Goal: Task Accomplishment & Management: Use online tool/utility

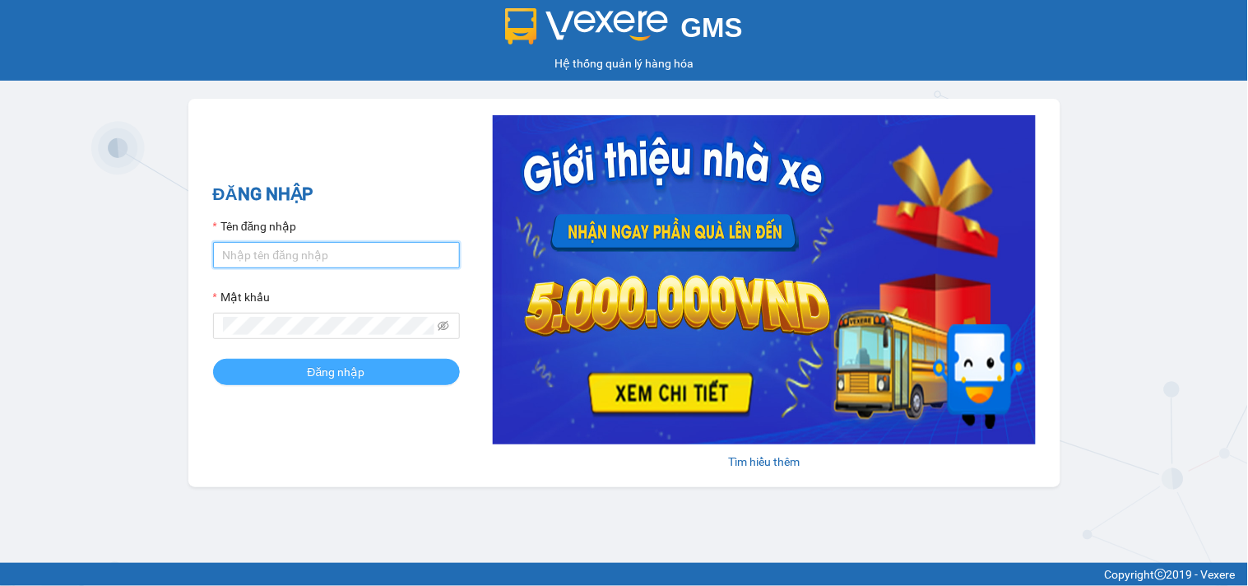
type input "tiendong.hungtoanphat"
click at [304, 372] on button "Đăng nhập" at bounding box center [336, 372] width 247 height 26
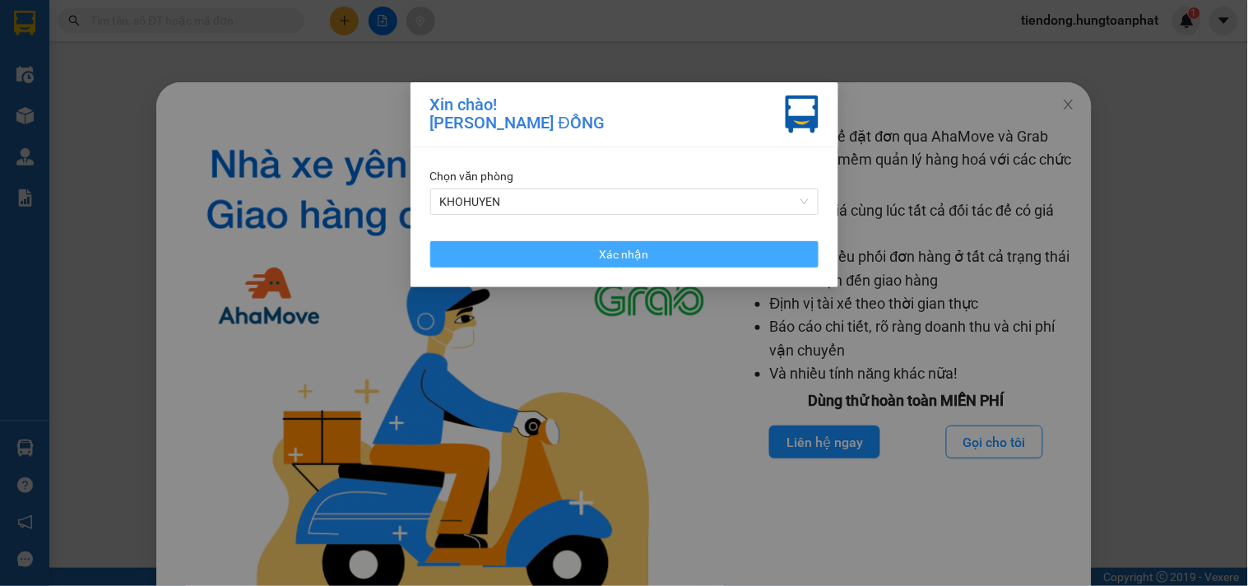
click at [591, 267] on button "Xác nhận" at bounding box center [624, 254] width 388 height 26
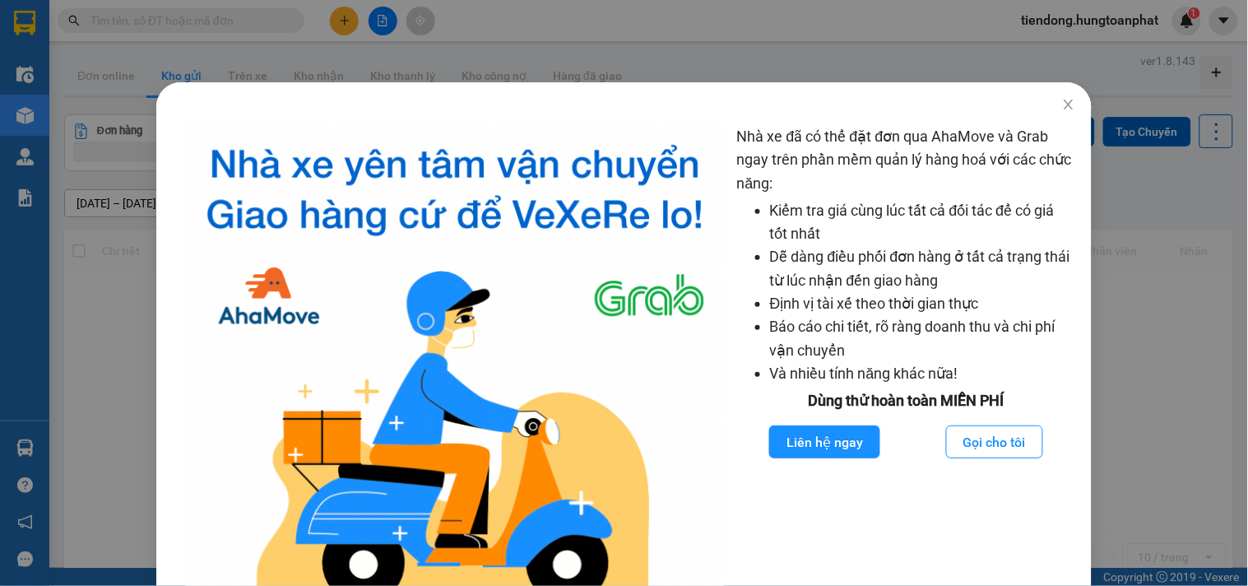
click at [587, 249] on img at bounding box center [455, 379] width 538 height 508
click at [12, 450] on div "Nhà xe đã có thể đặt đơn qua AhaMove và Grab ngay trên phần mềm quản lý hàng ho…" at bounding box center [624, 293] width 1248 height 586
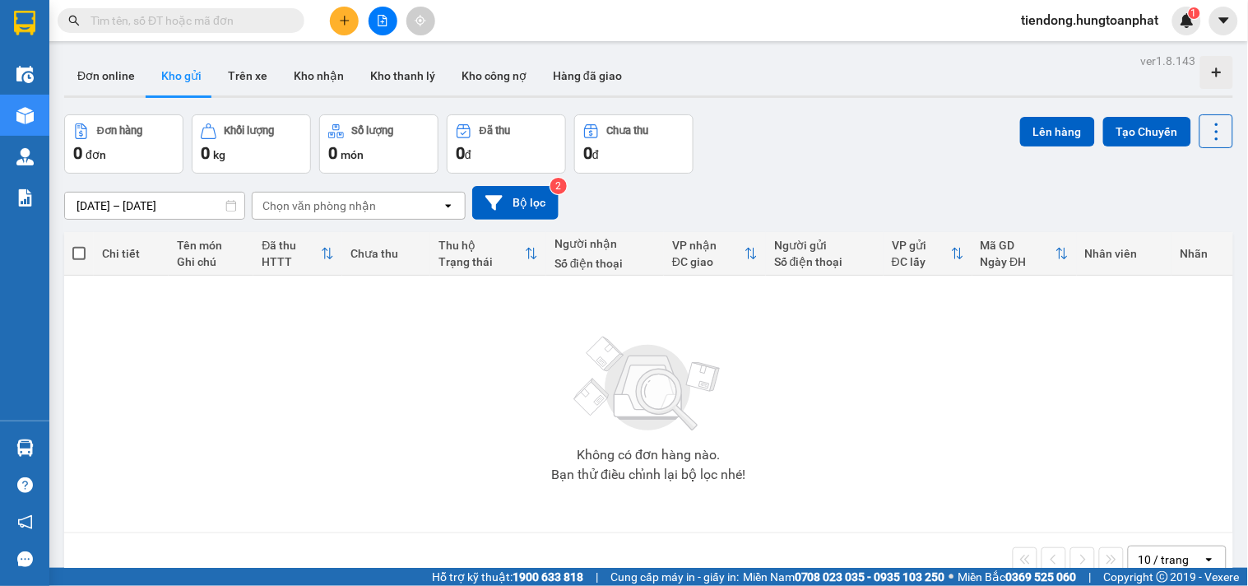
click at [13, 448] on body "Kết quả tìm kiếm ( 0 ) Bộ lọc No Data tiendong.hungtoanphat 1 Điều hành xe Kho …" at bounding box center [624, 293] width 1248 height 586
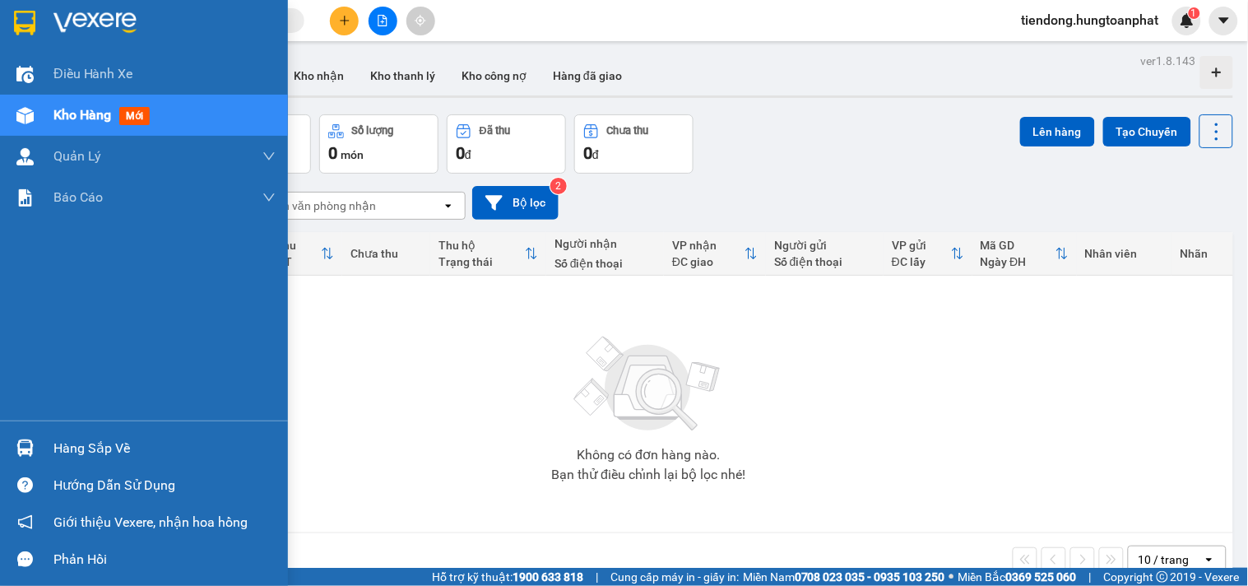
click at [30, 447] on img at bounding box center [24, 447] width 17 height 17
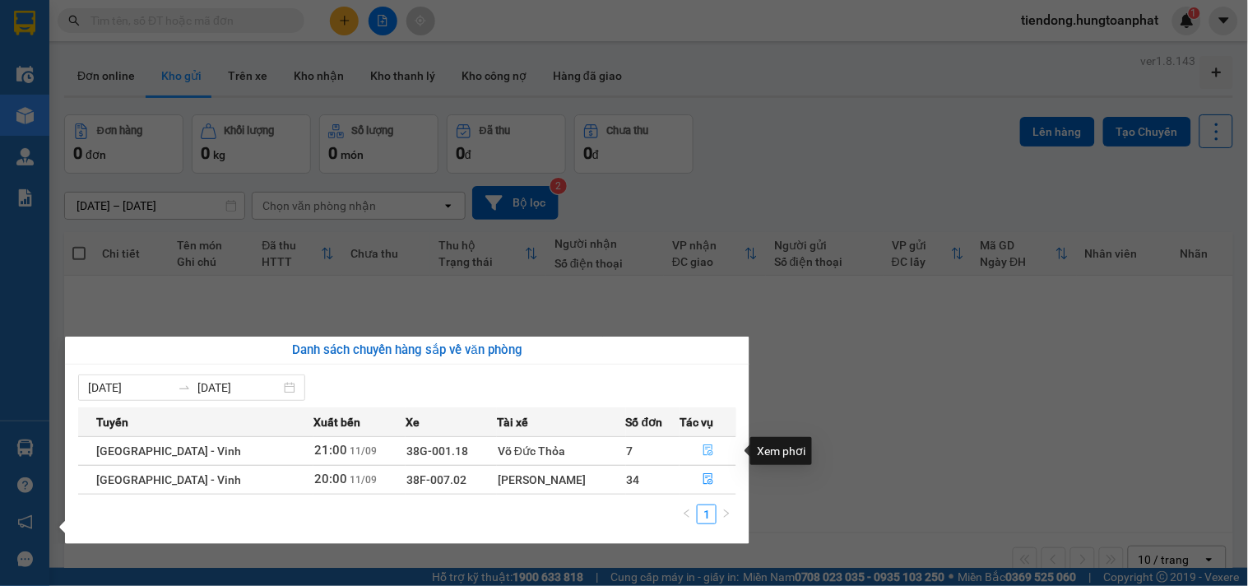
click at [703, 450] on icon "file-done" at bounding box center [709, 450] width 12 height 12
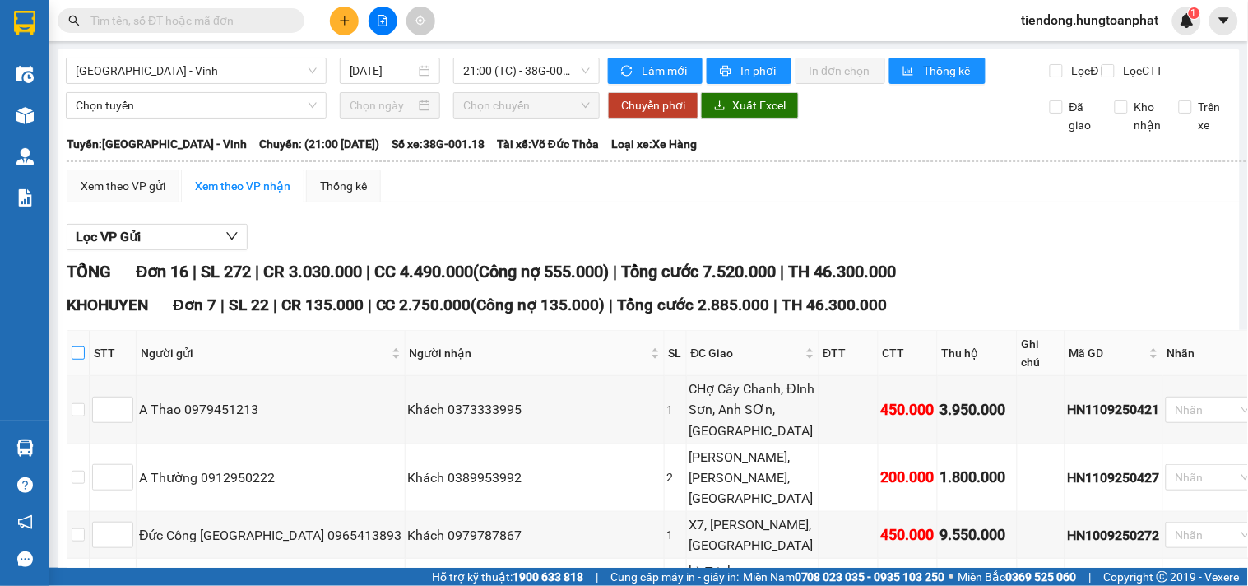
click at [85, 360] on input "checkbox" at bounding box center [78, 352] width 13 height 13
checkbox input "true"
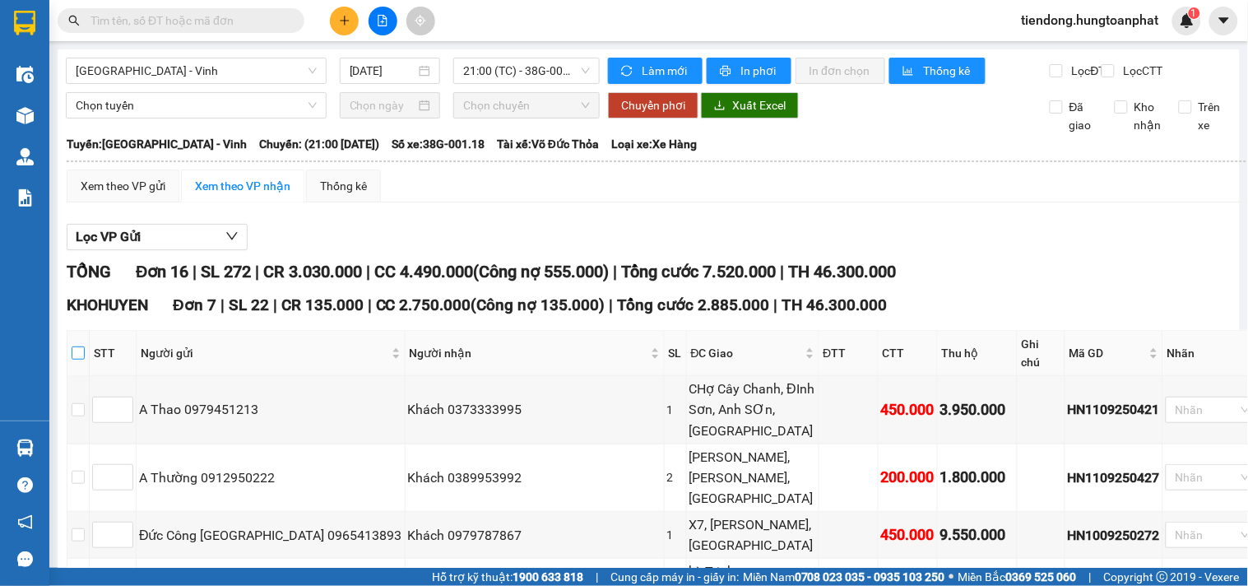
checkbox input "true"
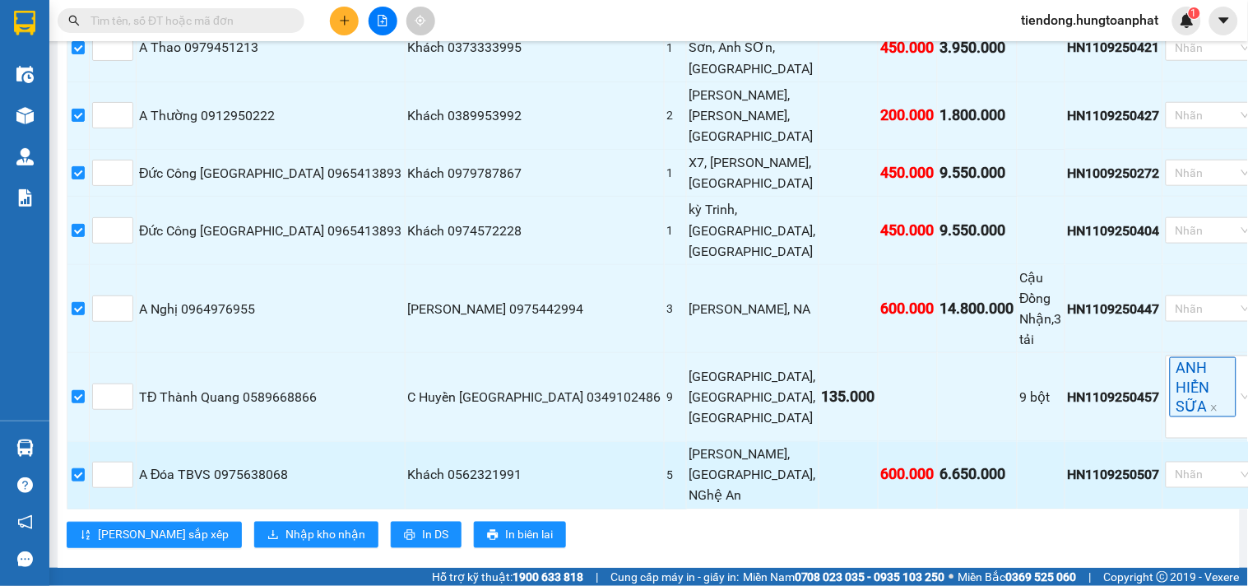
scroll to position [362, 0]
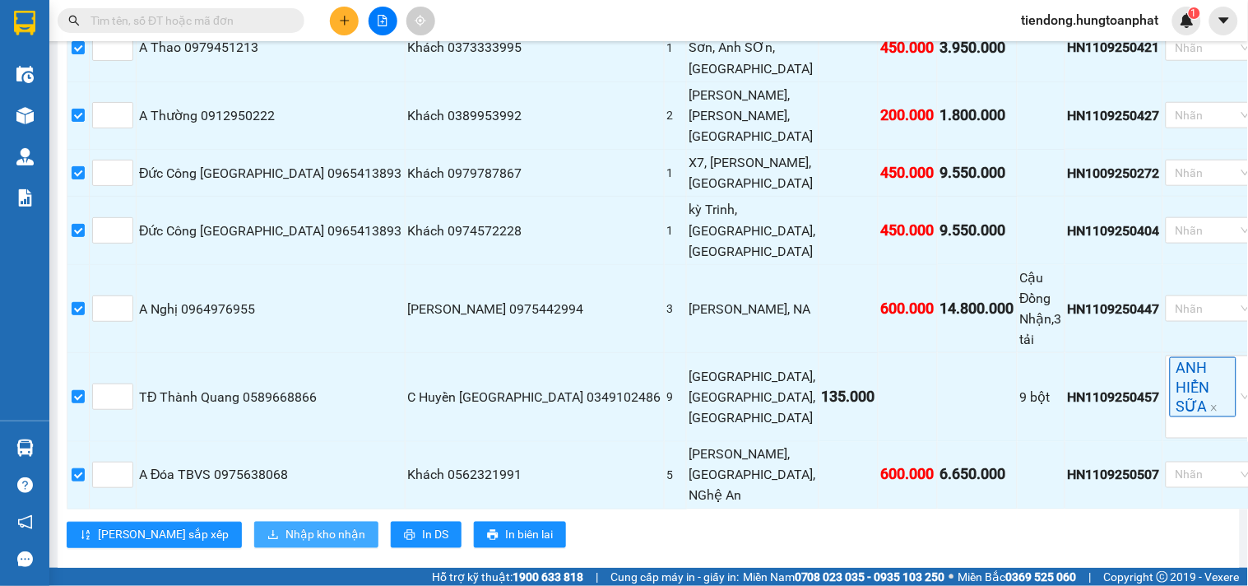
click at [285, 526] on span "Nhập kho nhận" at bounding box center [325, 535] width 80 height 18
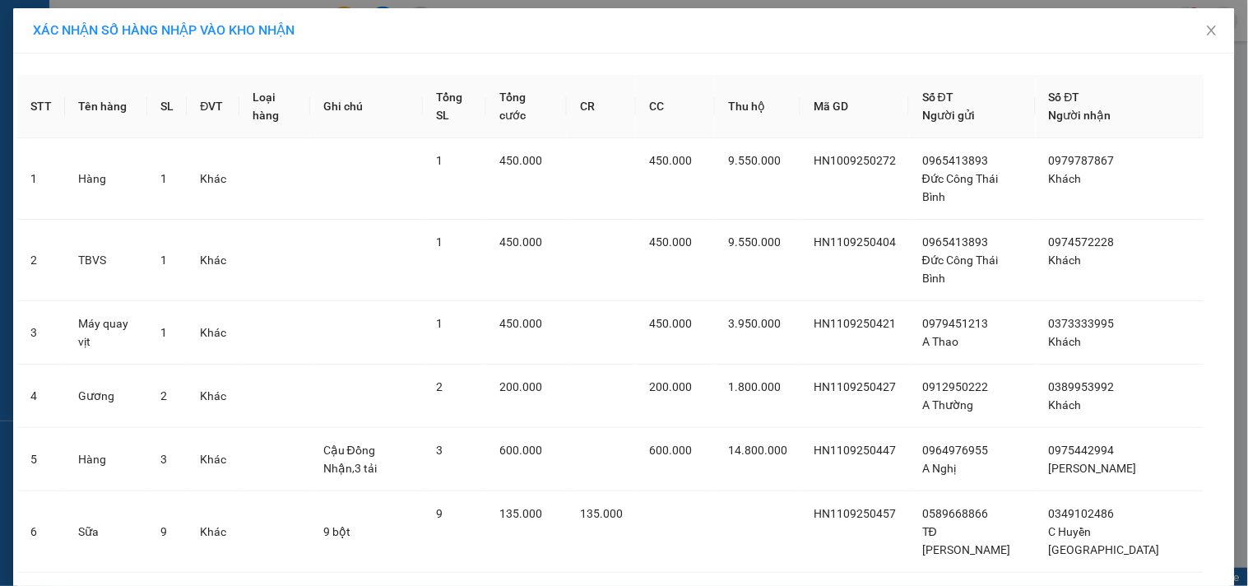
scroll to position [116, 0]
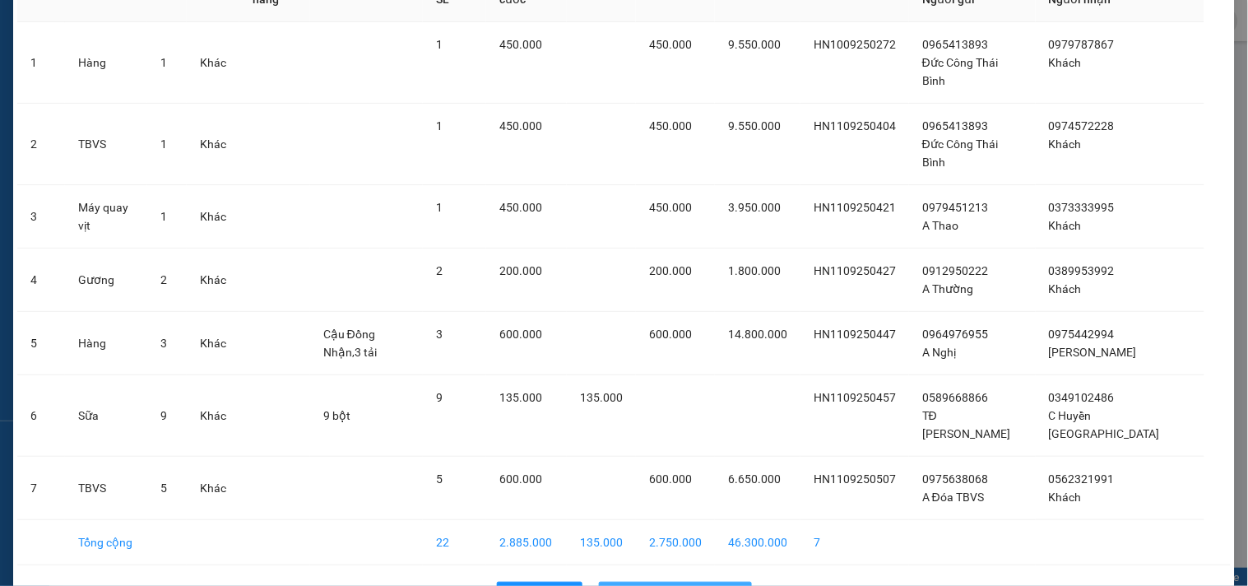
click at [708, 585] on span "Nhập hàng kho nhận" at bounding box center [684, 595] width 109 height 18
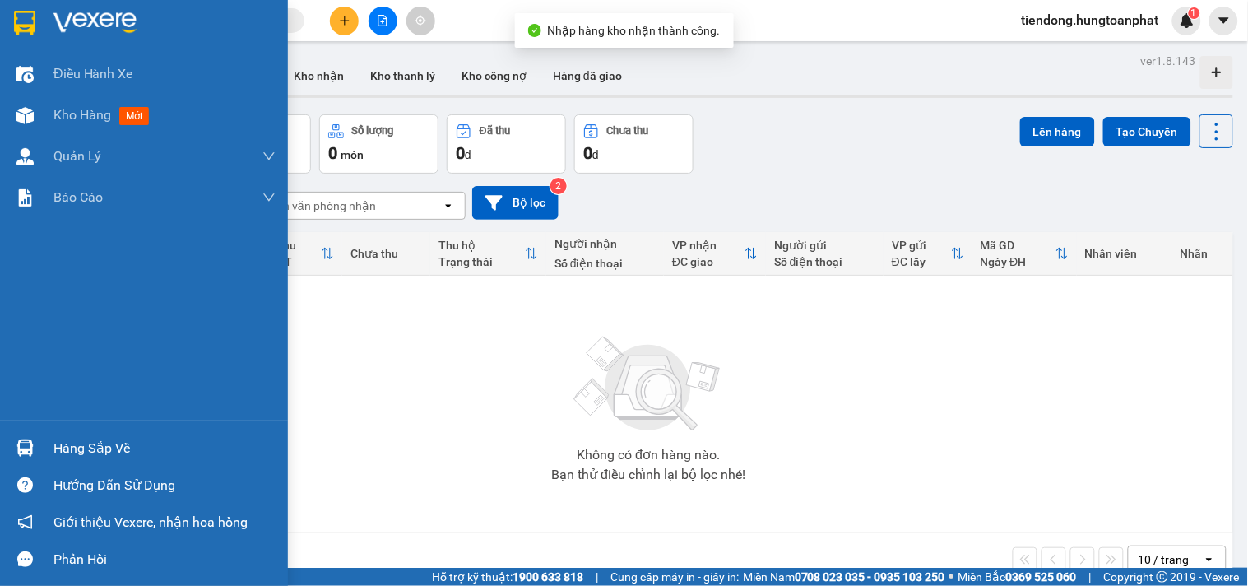
click at [28, 444] on img at bounding box center [24, 447] width 17 height 17
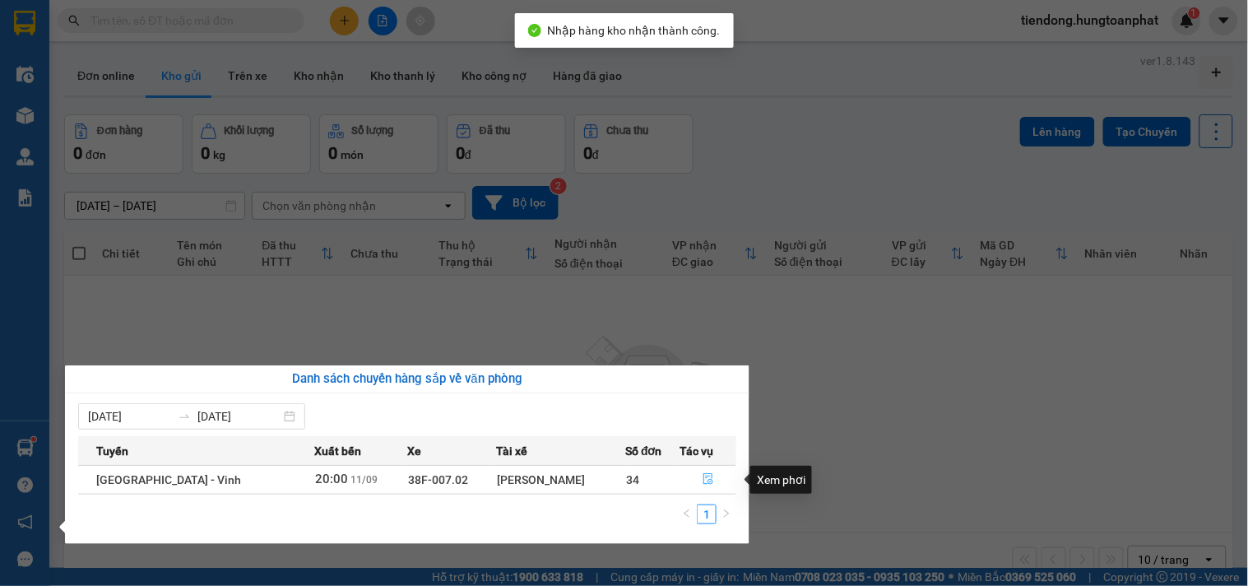
click at [703, 476] on icon "file-done" at bounding box center [709, 479] width 12 height 12
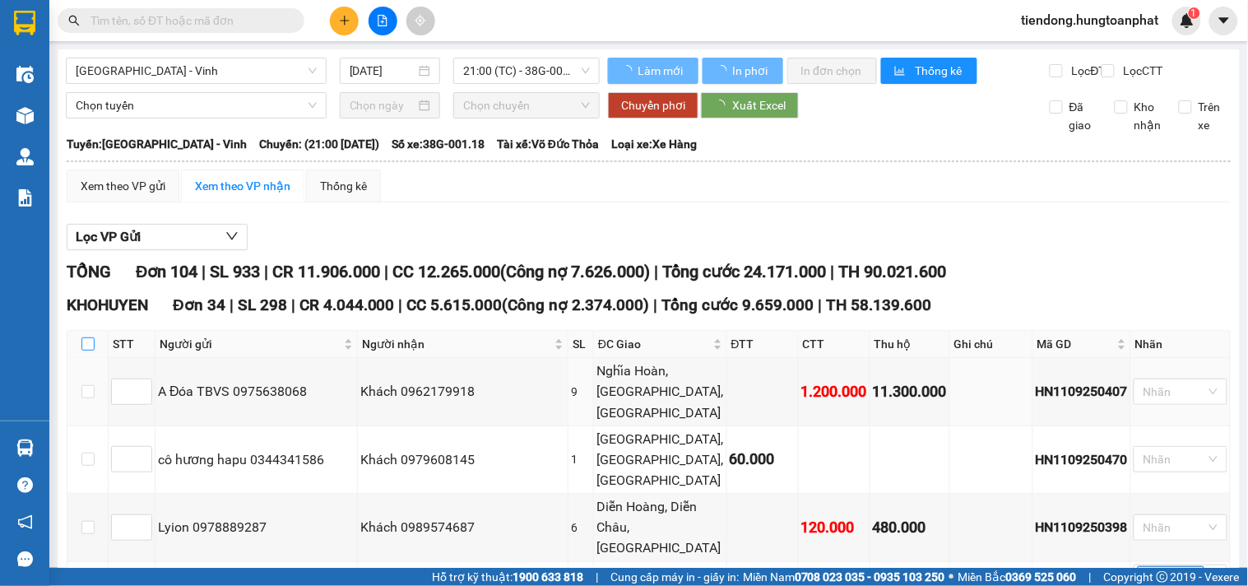
click at [89, 350] on input "checkbox" at bounding box center [87, 343] width 13 height 13
checkbox input "true"
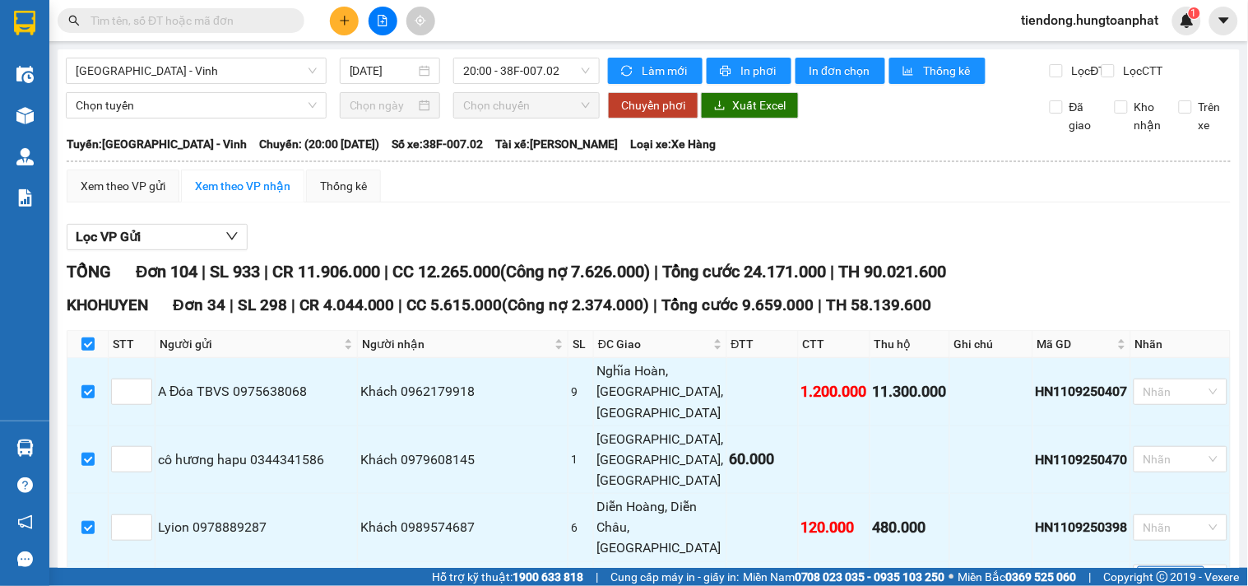
checkbox input "true"
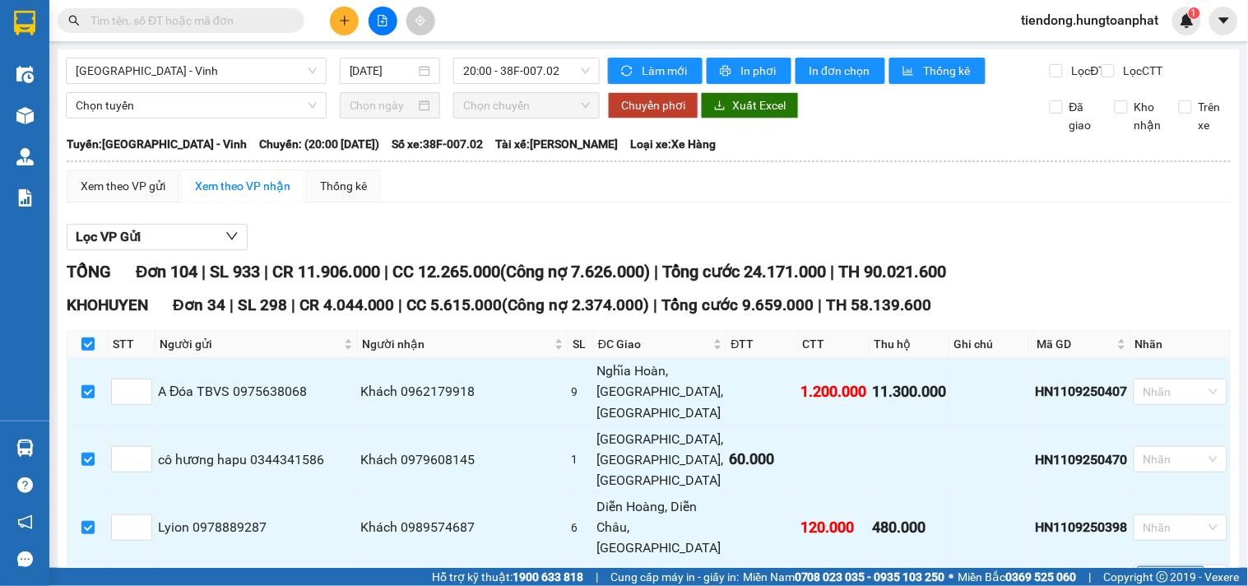
checkbox input "true"
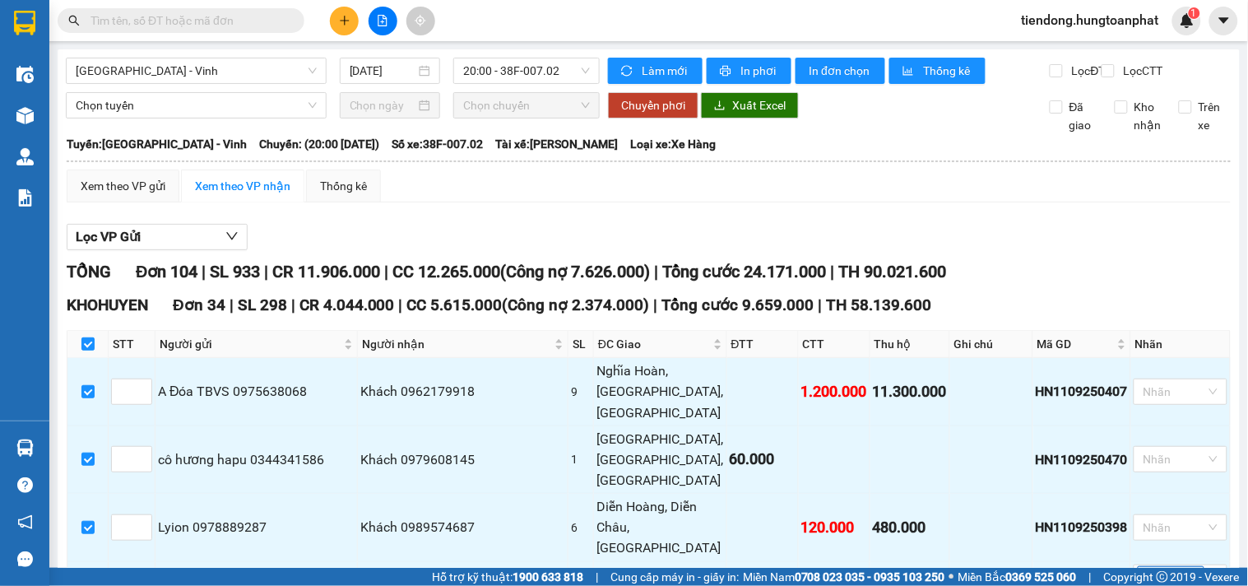
checkbox input "true"
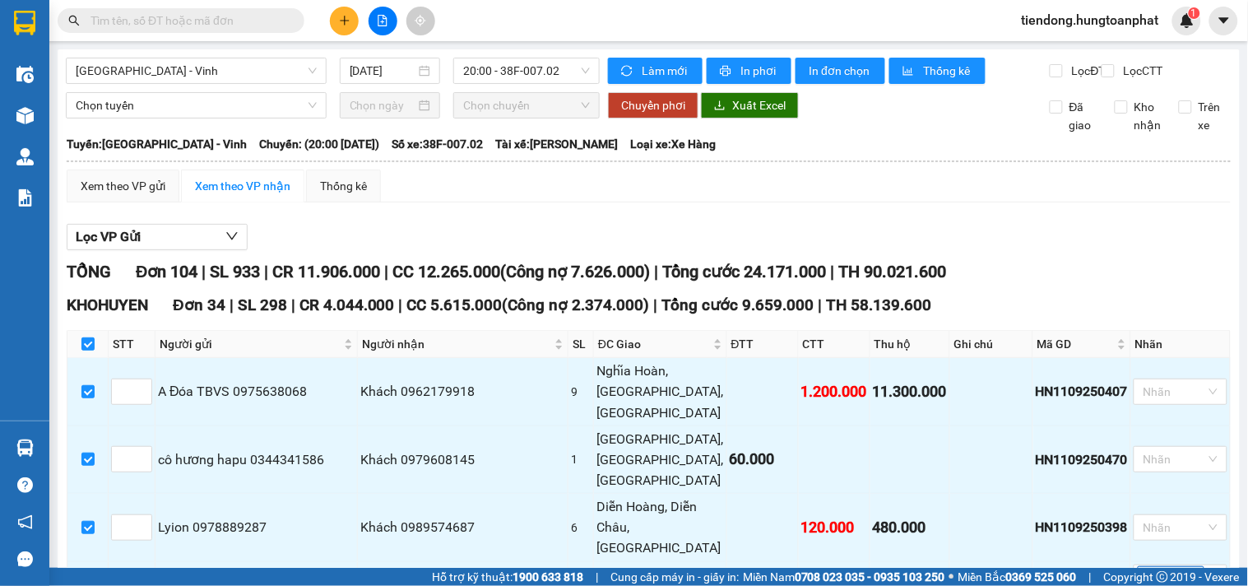
checkbox input "true"
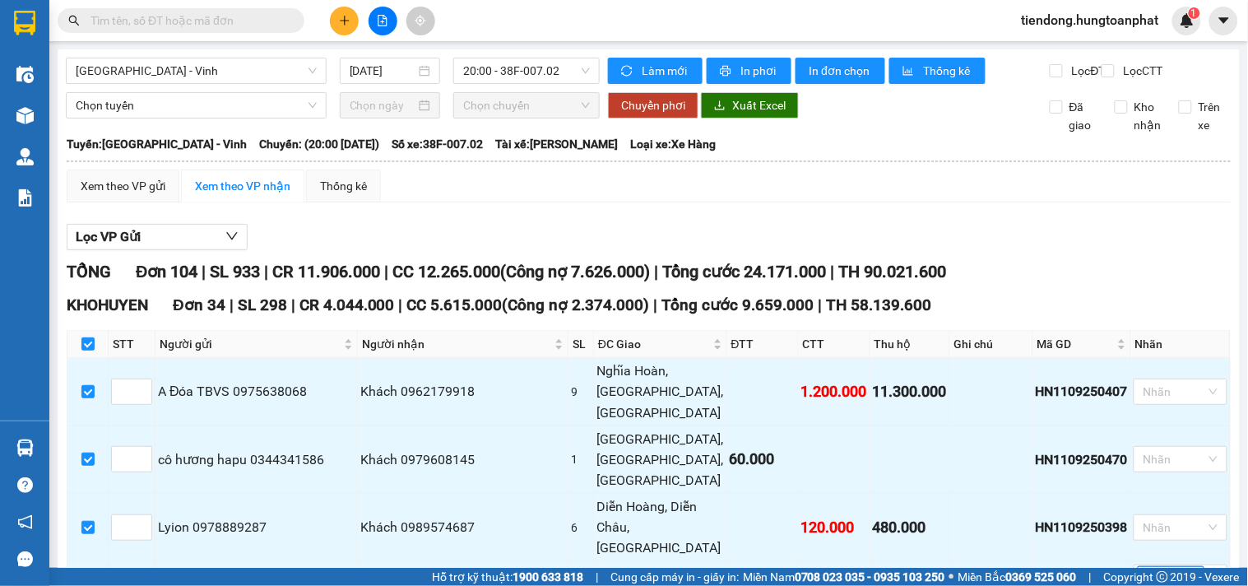
checkbox input "true"
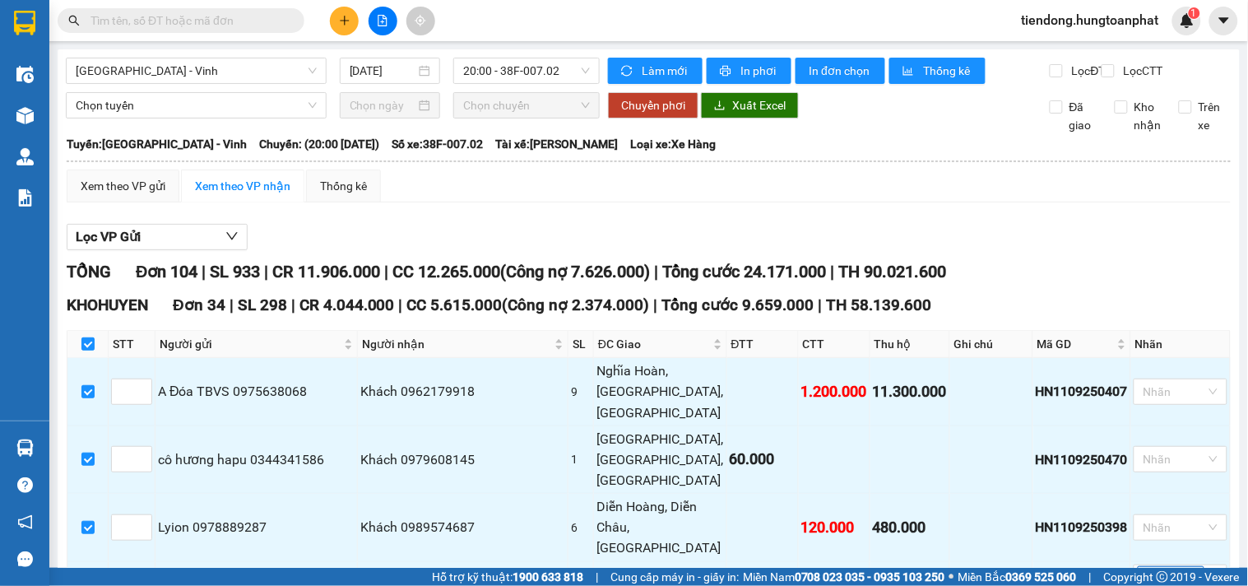
checkbox input "true"
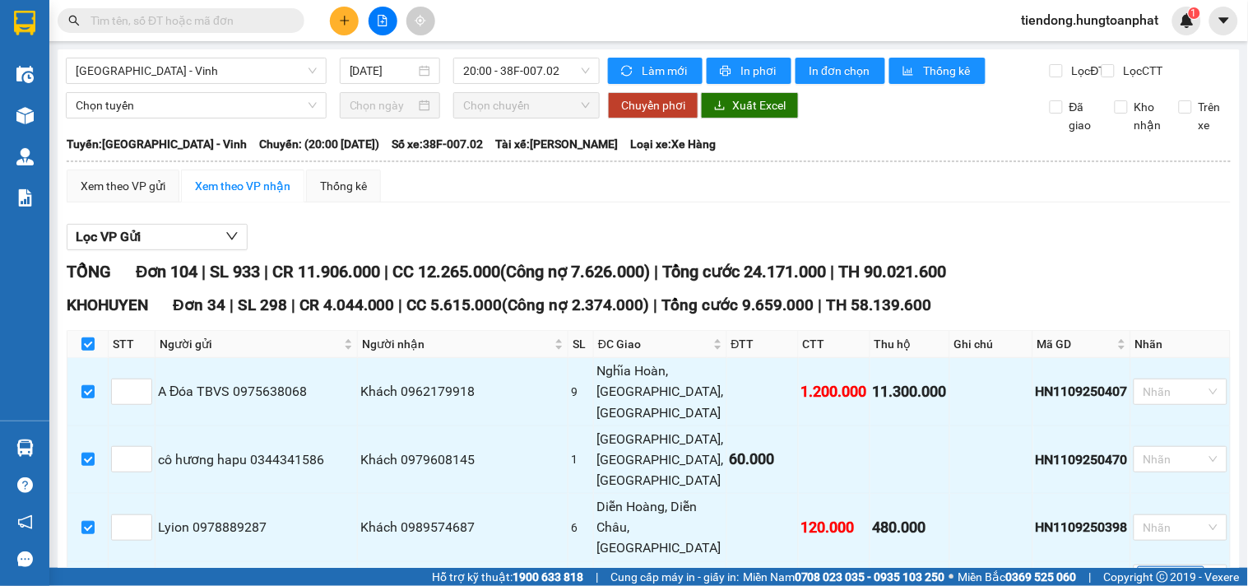
checkbox input "true"
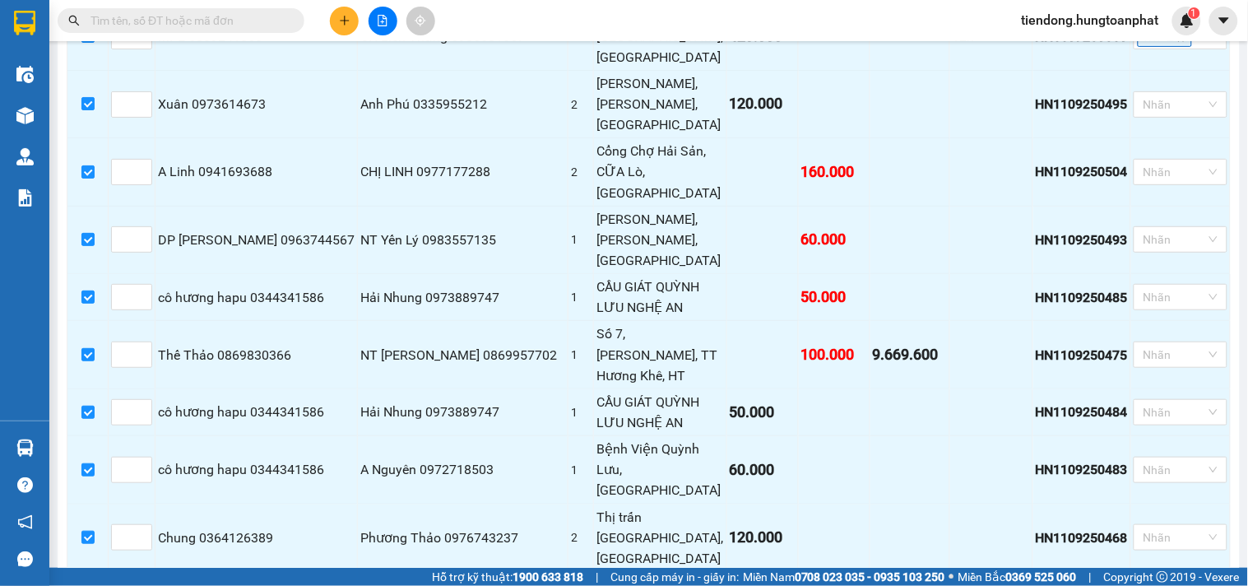
scroll to position [1789, 0]
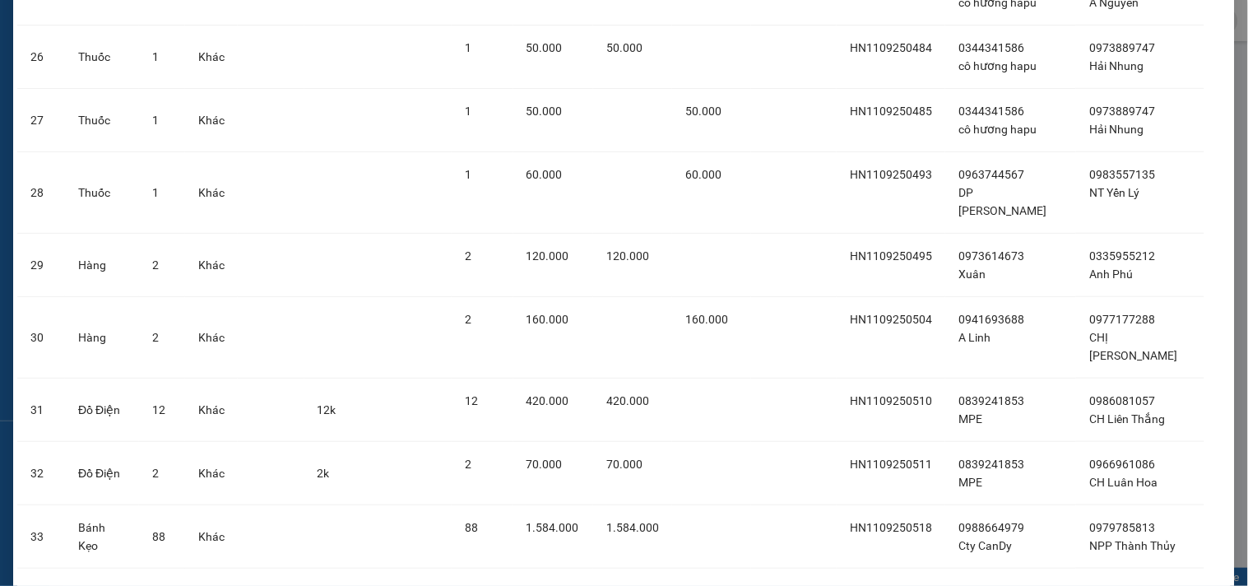
scroll to position [1863, 0]
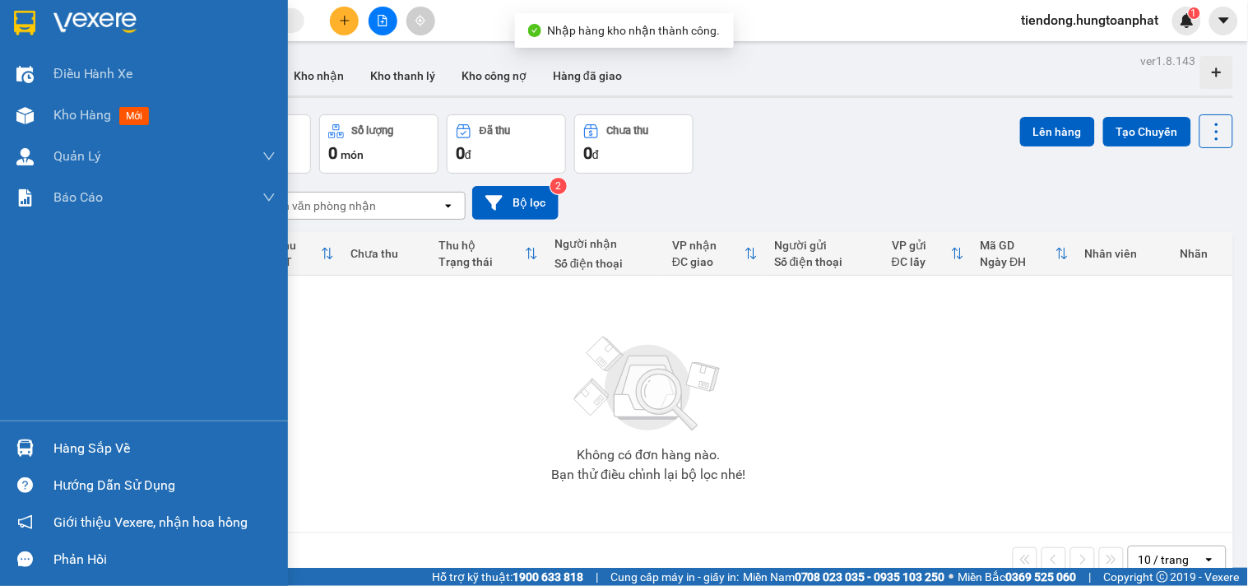
click at [104, 438] on div "Hàng sắp về" at bounding box center [164, 448] width 222 height 25
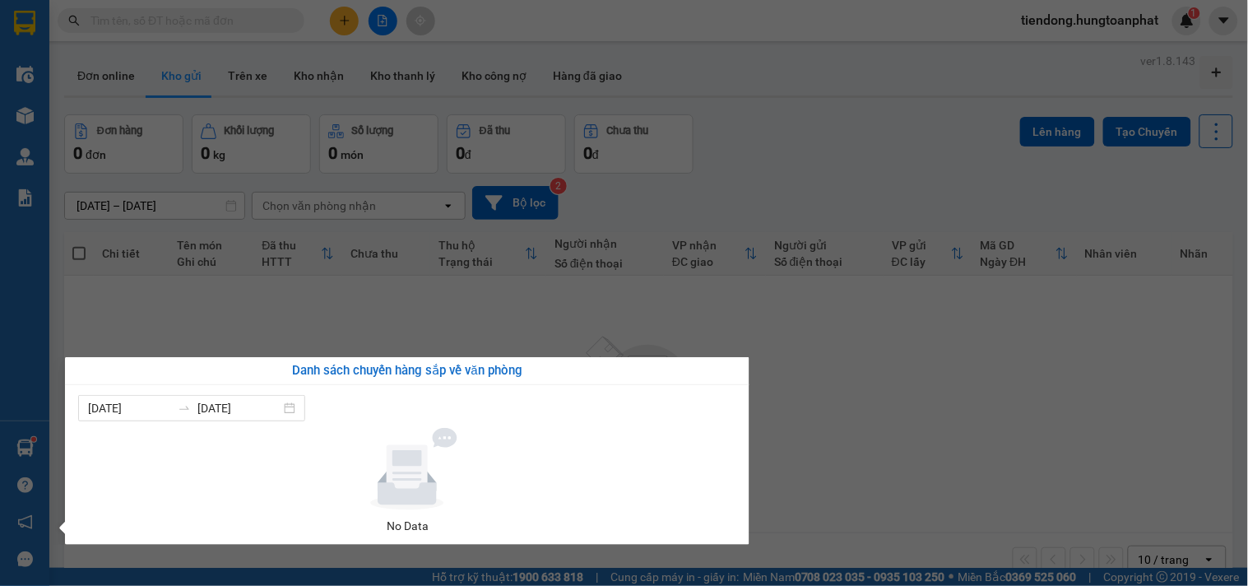
click at [1062, 19] on section "Kết quả tìm kiếm ( 0 ) Bộ lọc No Data tiendong.hungtoanphat 1 Điều hành xe Kho …" at bounding box center [624, 293] width 1248 height 586
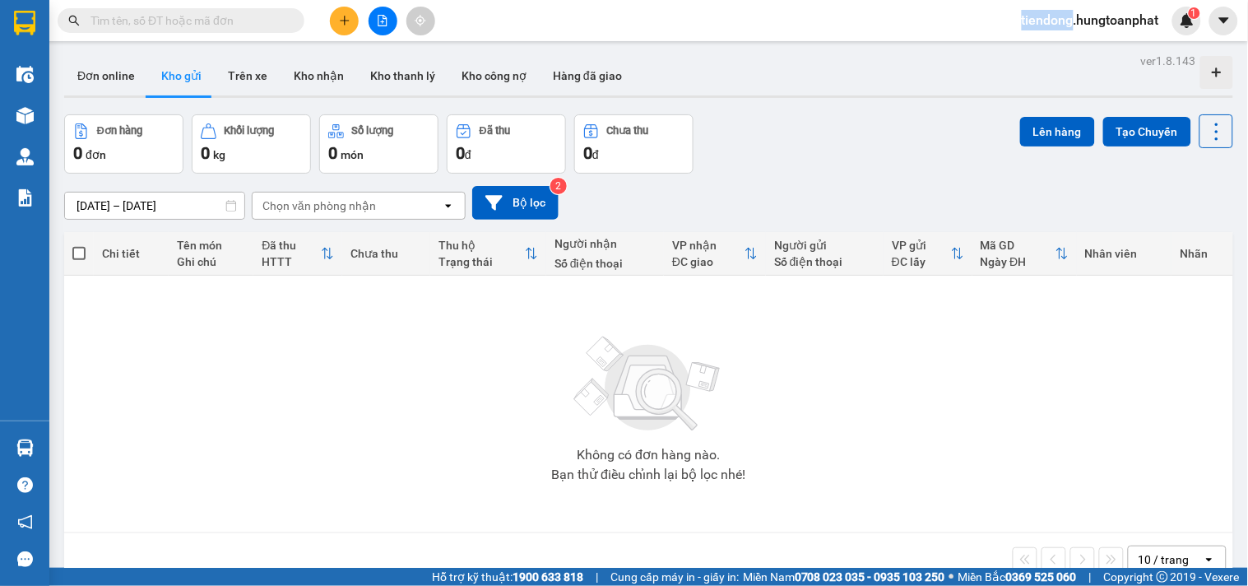
click at [1062, 19] on span "tiendong.hungtoanphat" at bounding box center [1091, 20] width 164 height 21
click at [1033, 51] on span "Đăng xuất" at bounding box center [1097, 51] width 132 height 18
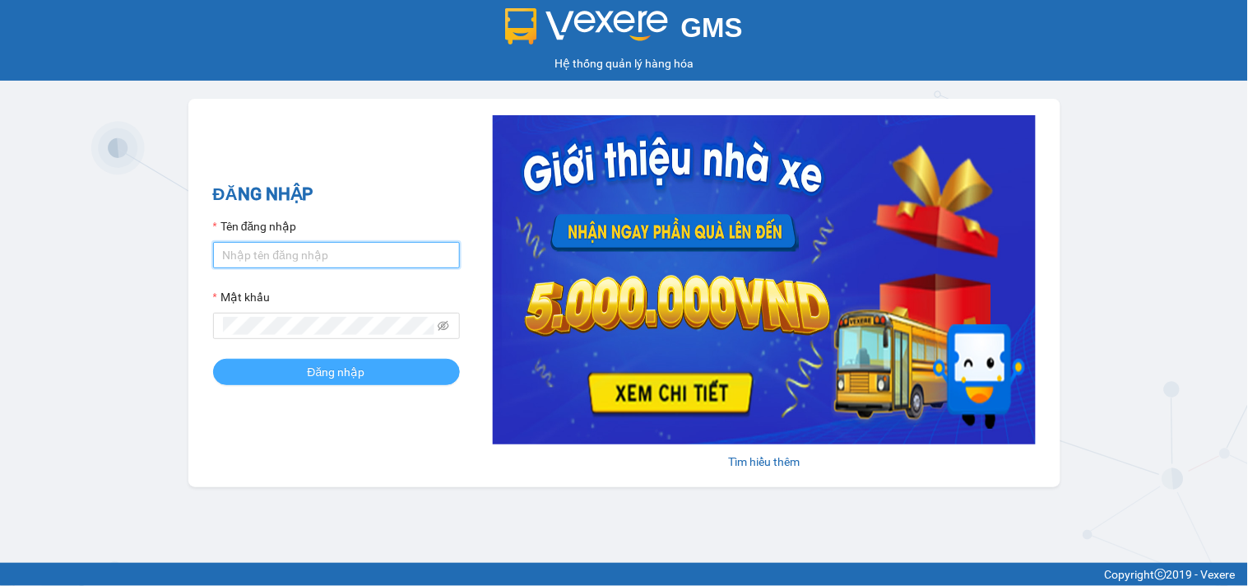
type input "tiendong.hungtoanphat"
click at [363, 369] on span "Đăng nhập" at bounding box center [337, 372] width 58 height 18
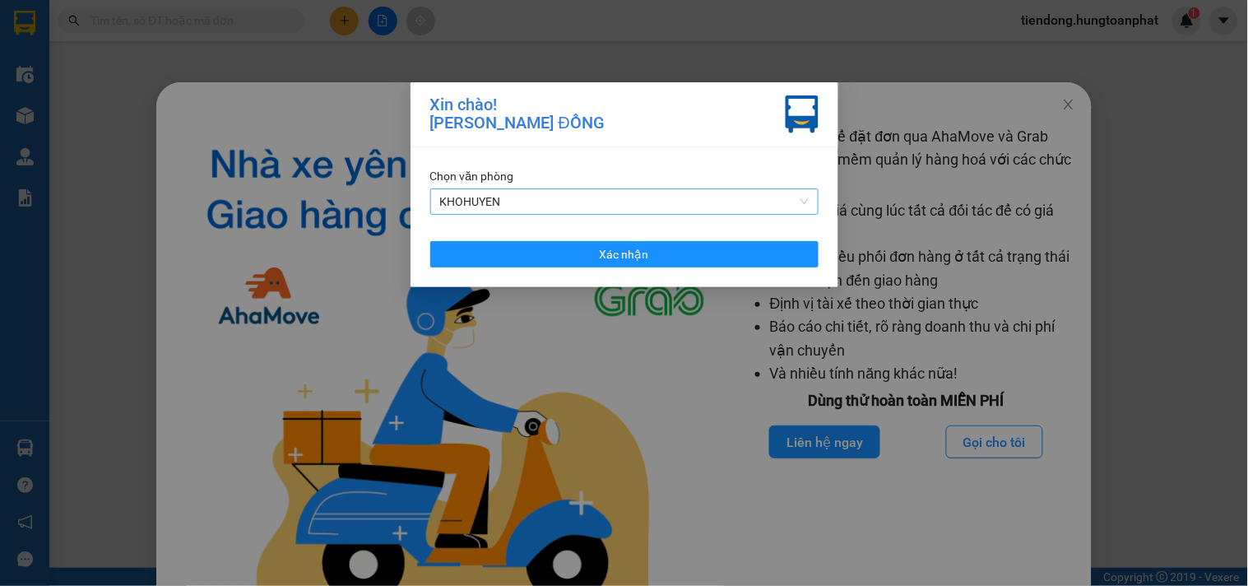
click at [586, 210] on span "KHOHUYEN" at bounding box center [624, 201] width 369 height 25
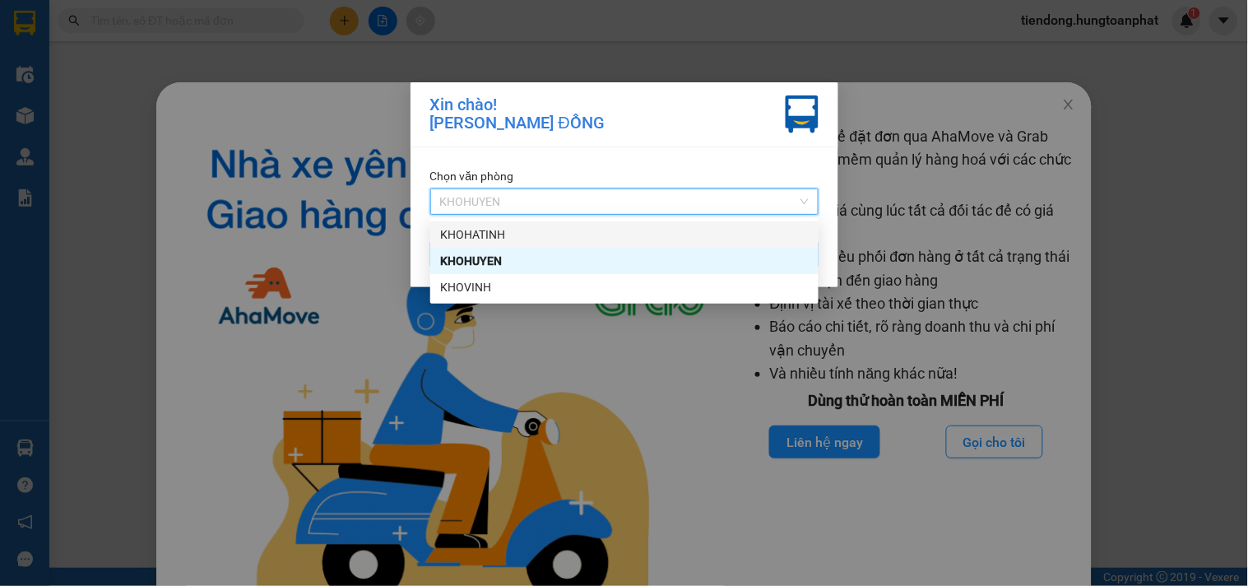
click at [530, 241] on div "KHOHATINH" at bounding box center [624, 234] width 369 height 18
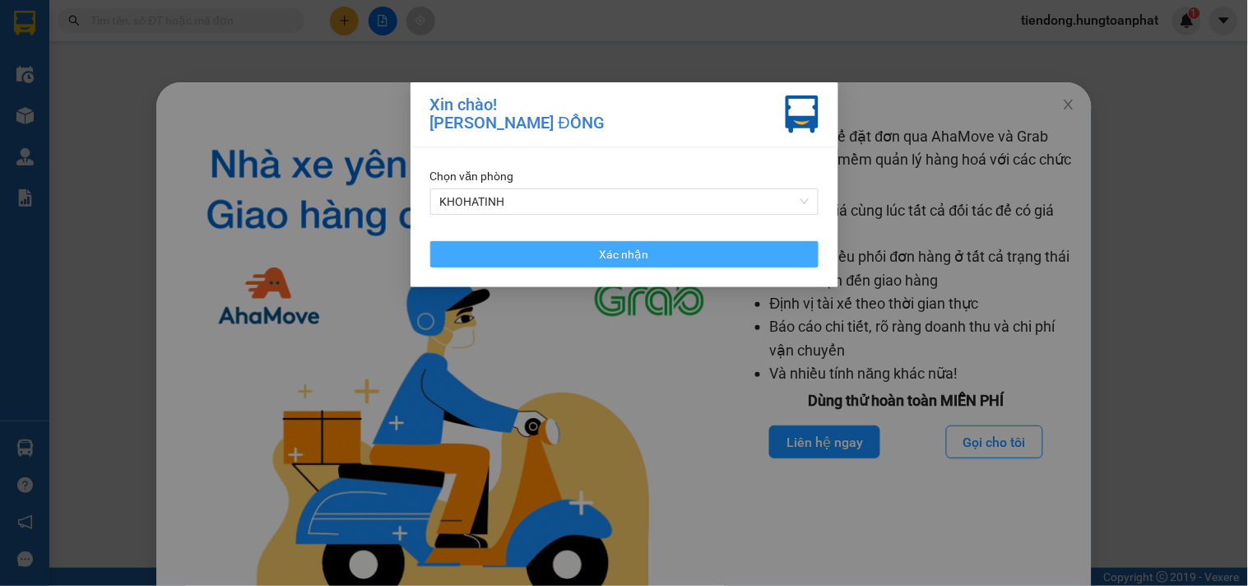
click at [528, 258] on button "Xác nhận" at bounding box center [624, 254] width 388 height 26
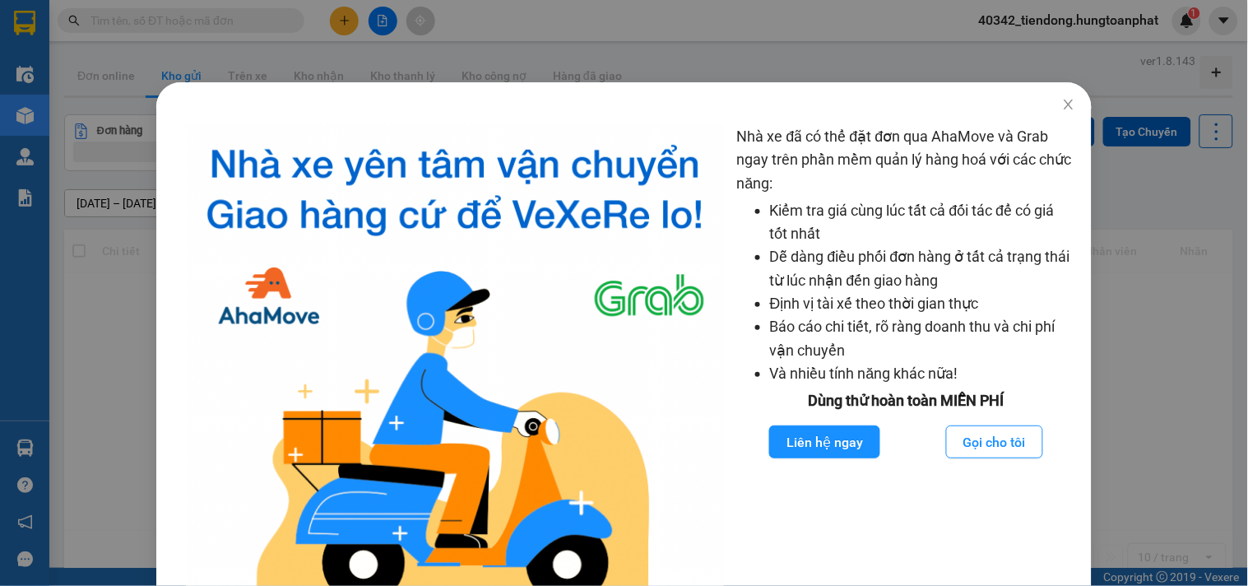
click at [26, 446] on div "Nhà xe đã có thể đặt đơn qua AhaMove và Grab ngay trên phần mềm quản lý hàng ho…" at bounding box center [624, 293] width 1248 height 586
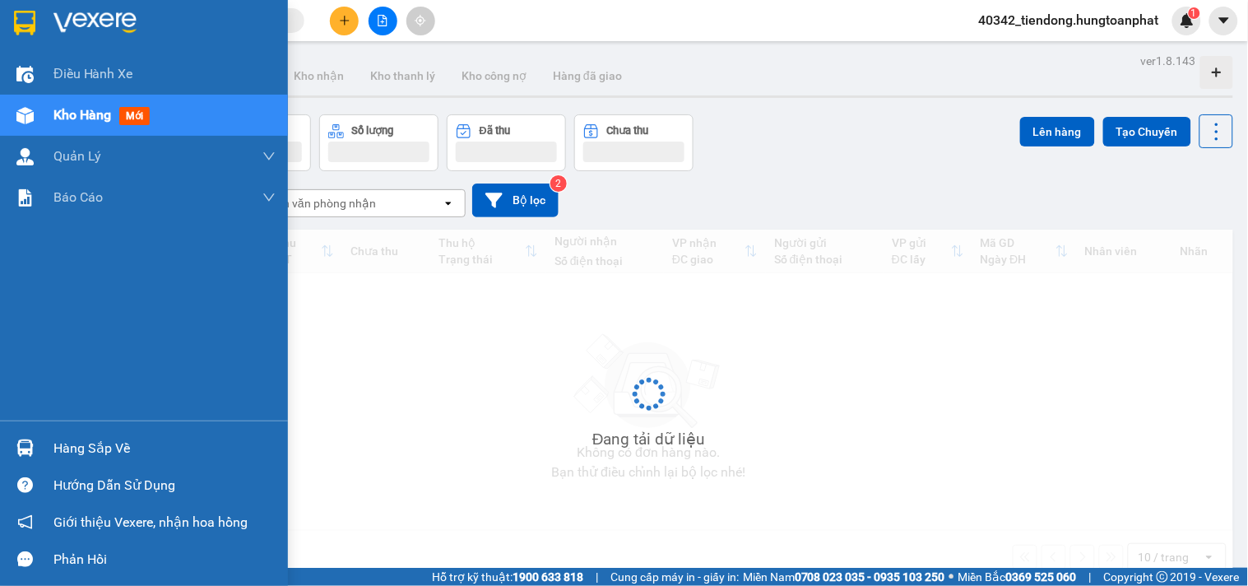
click at [26, 446] on img at bounding box center [24, 447] width 17 height 17
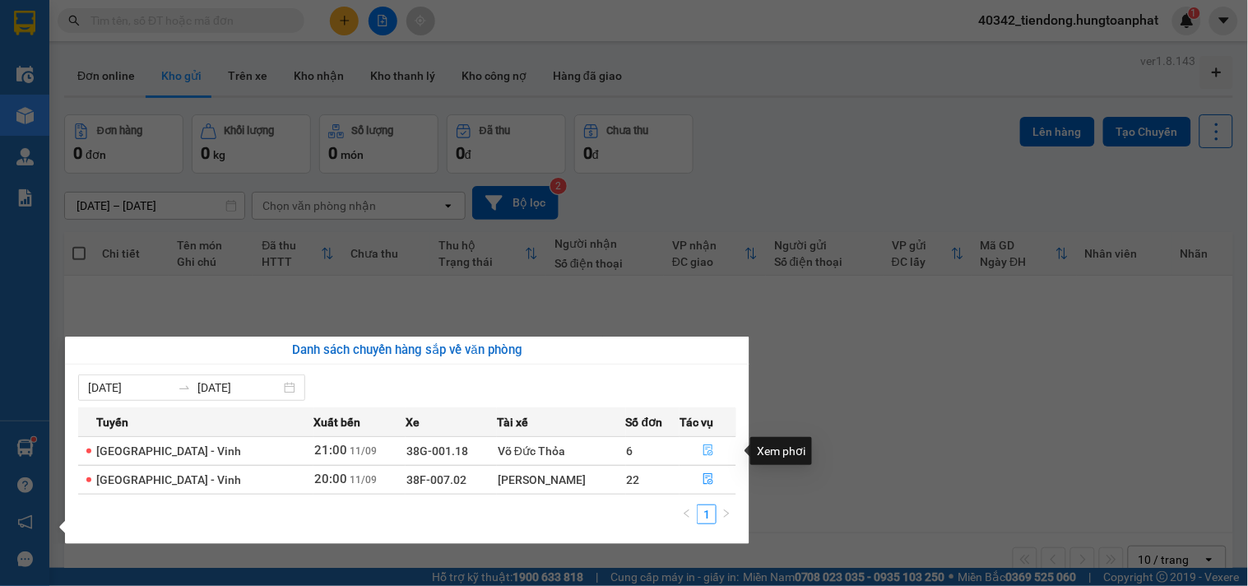
click at [708, 446] on icon "file-done" at bounding box center [708, 450] width 10 height 12
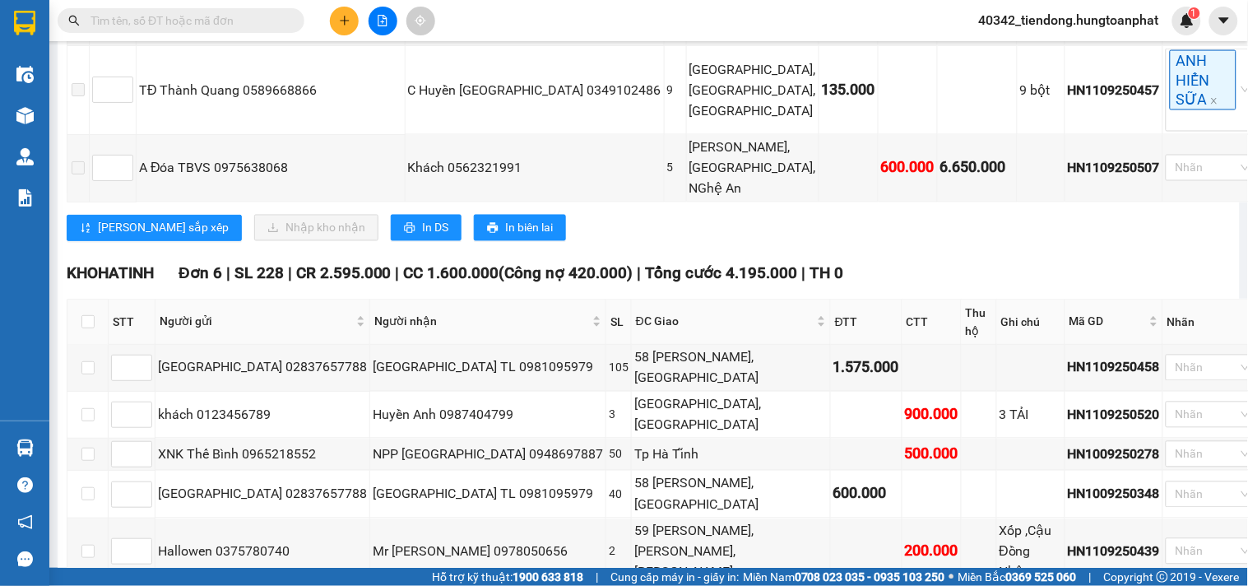
scroll to position [703, 0]
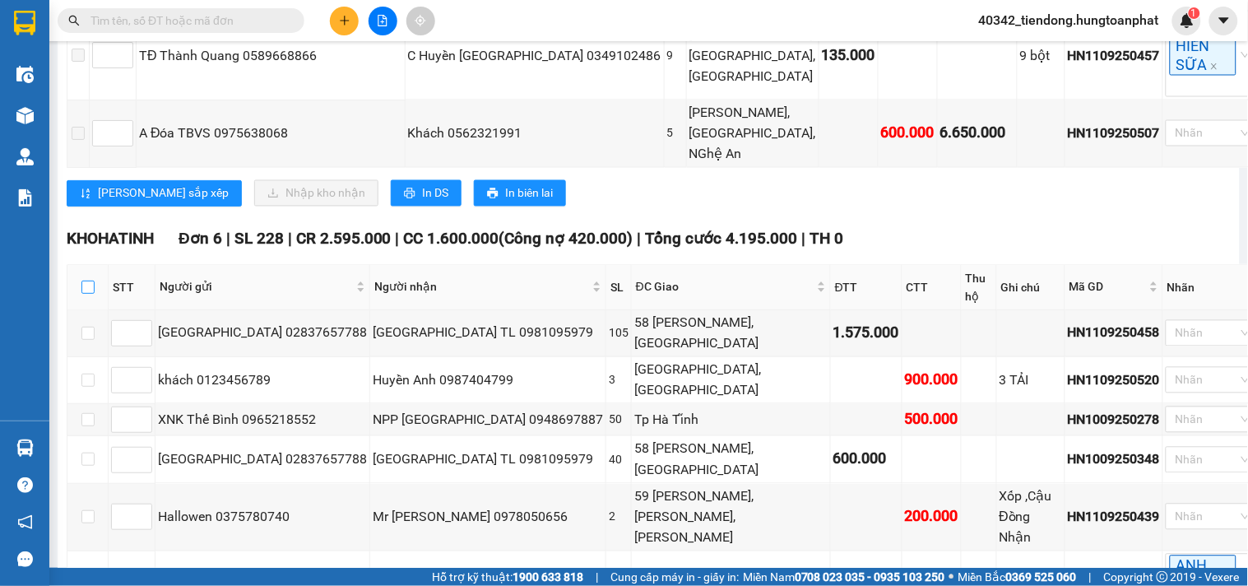
click at [88, 281] on input "checkbox" at bounding box center [87, 287] width 13 height 13
checkbox input "true"
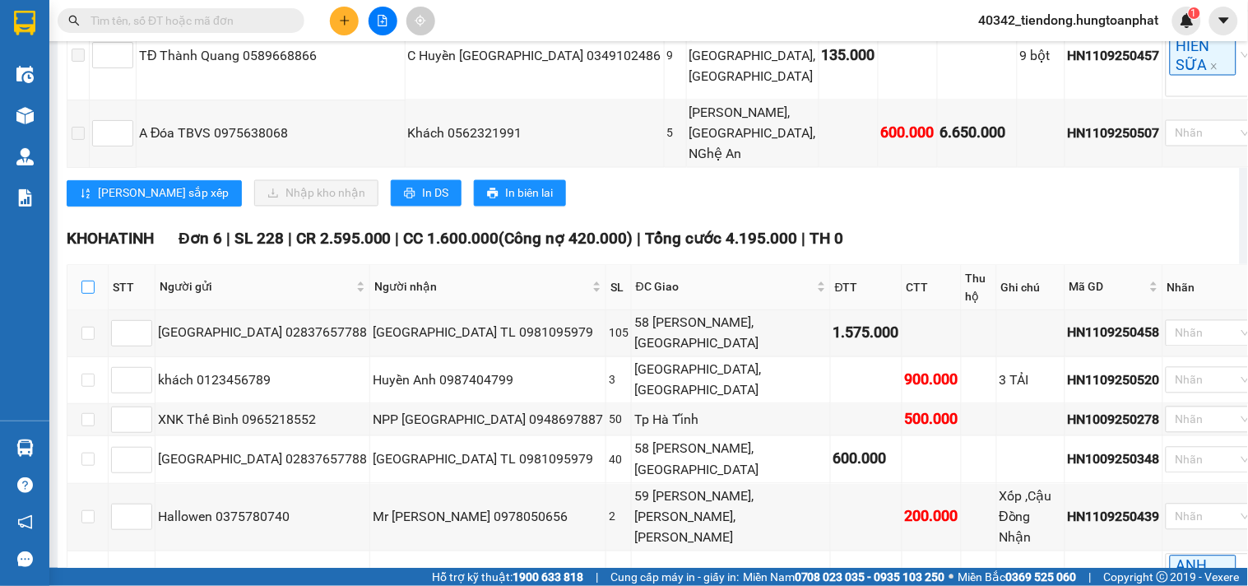
checkbox input "true"
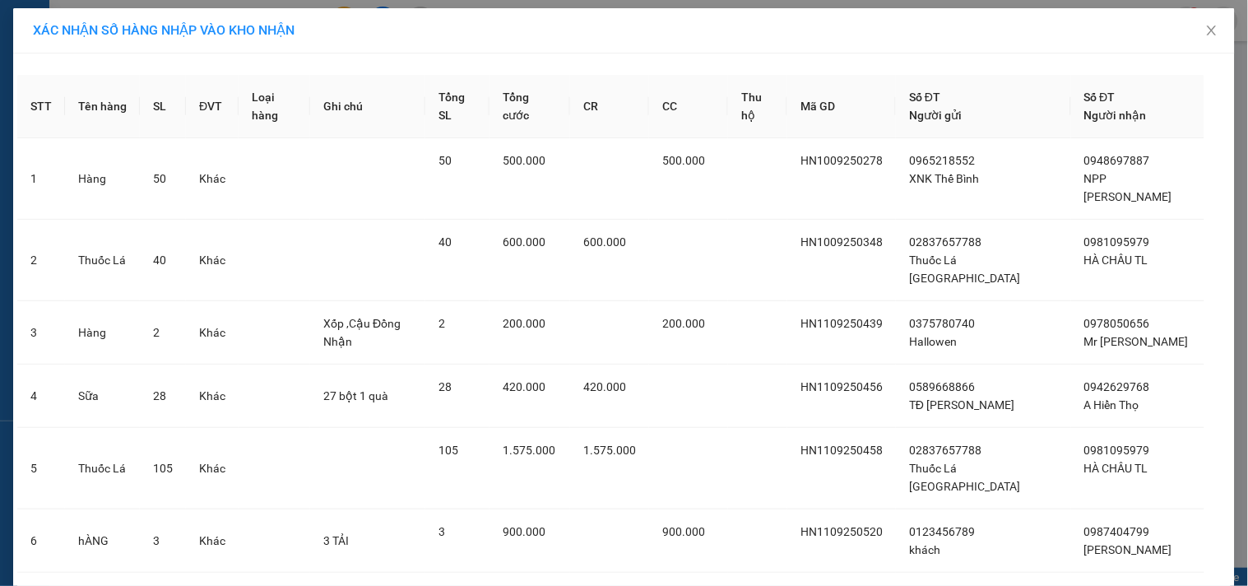
scroll to position [53, 0]
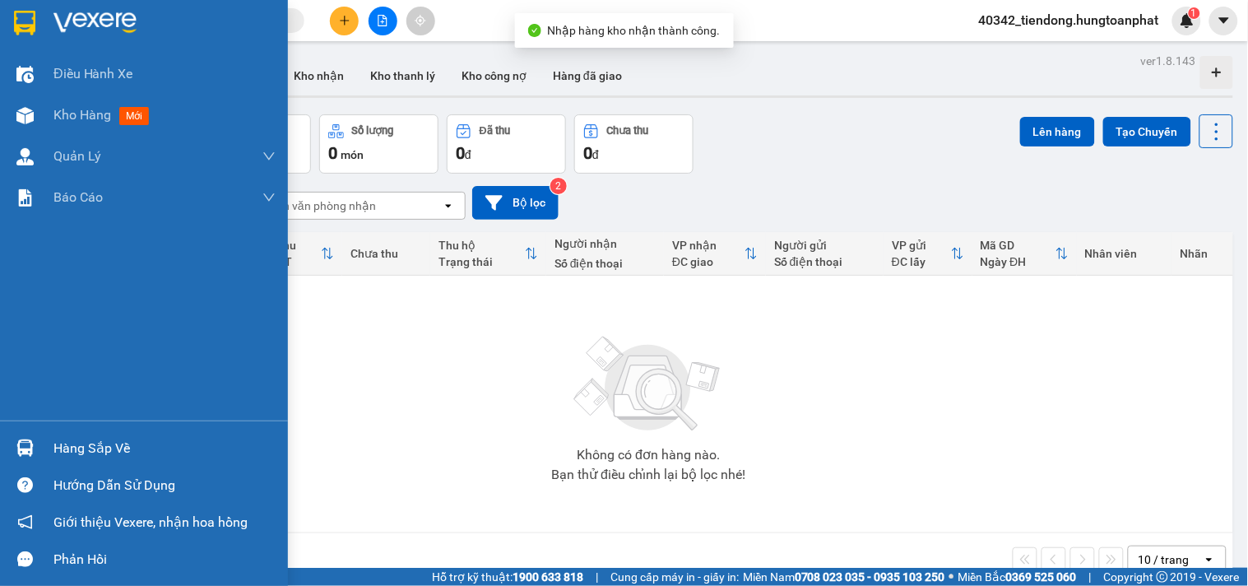
click at [27, 439] on img at bounding box center [24, 447] width 17 height 17
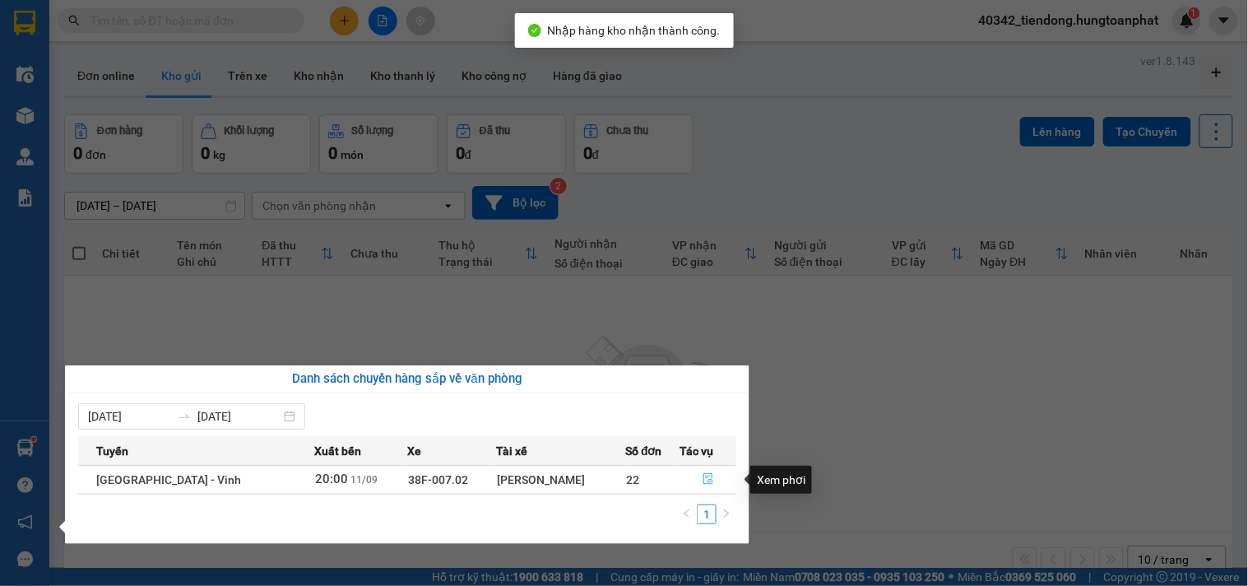
click at [703, 479] on icon "file-done" at bounding box center [709, 479] width 12 height 12
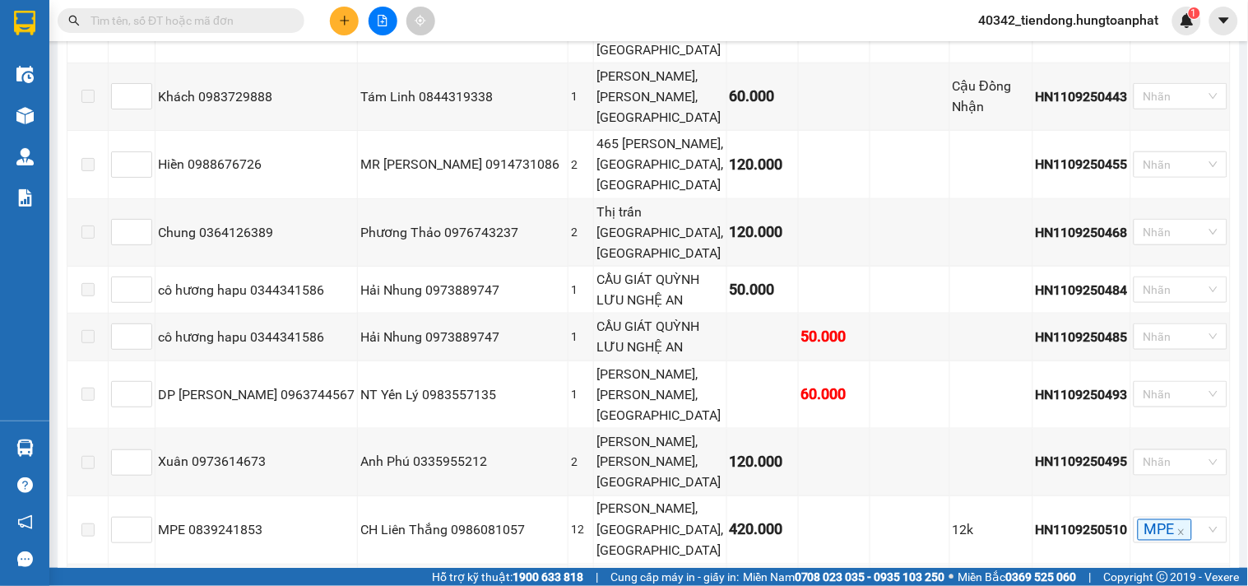
scroll to position [1914, 0]
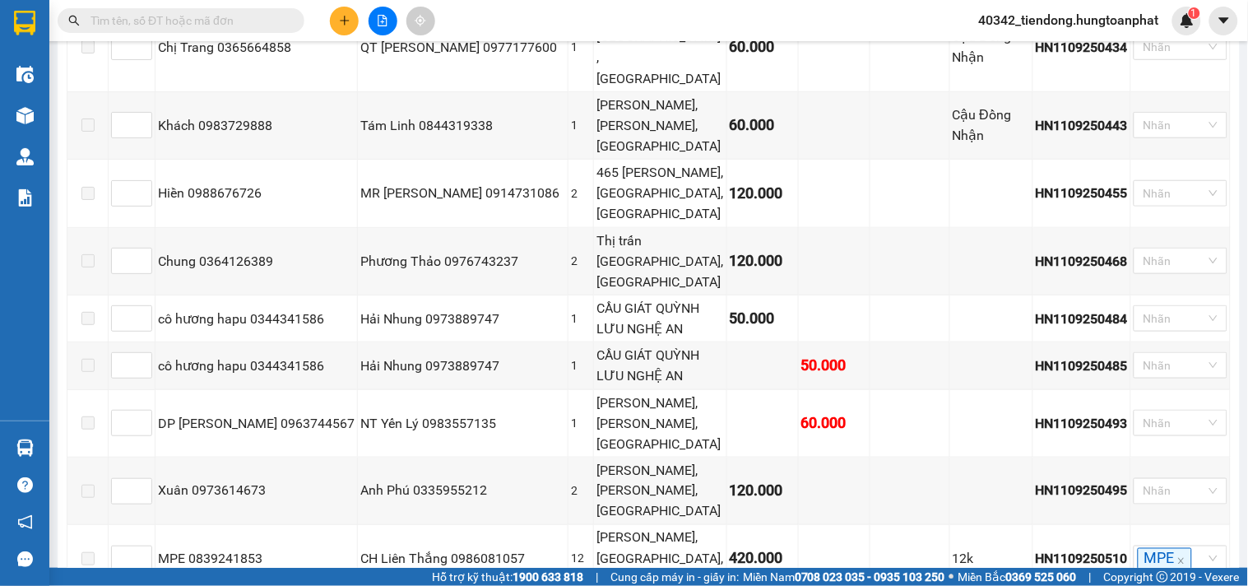
checkbox input "true"
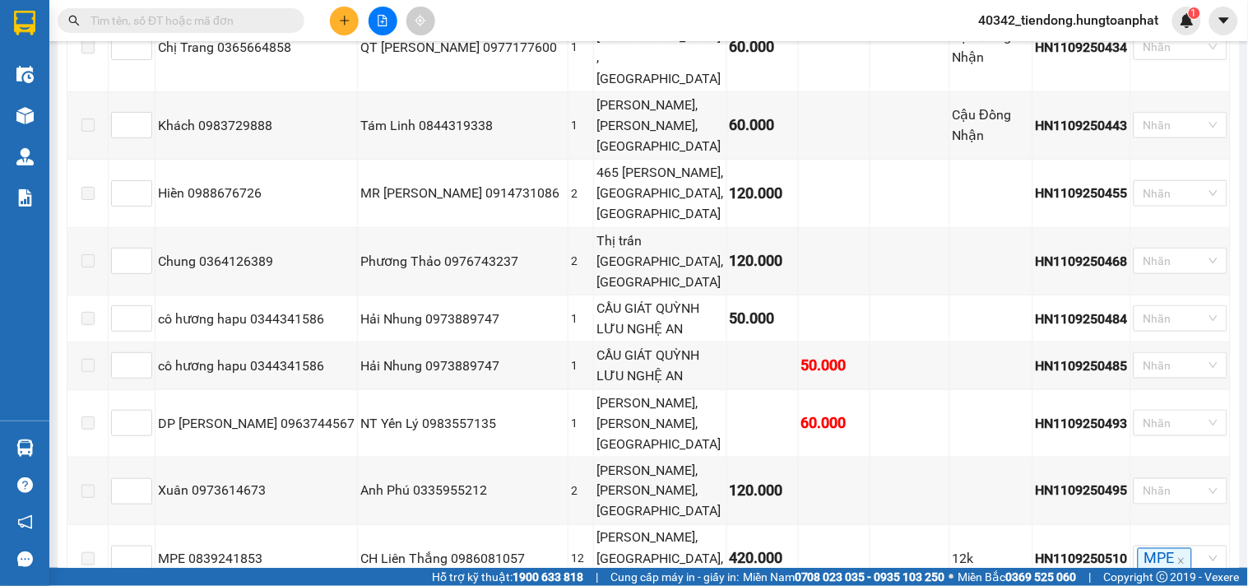
checkbox input "true"
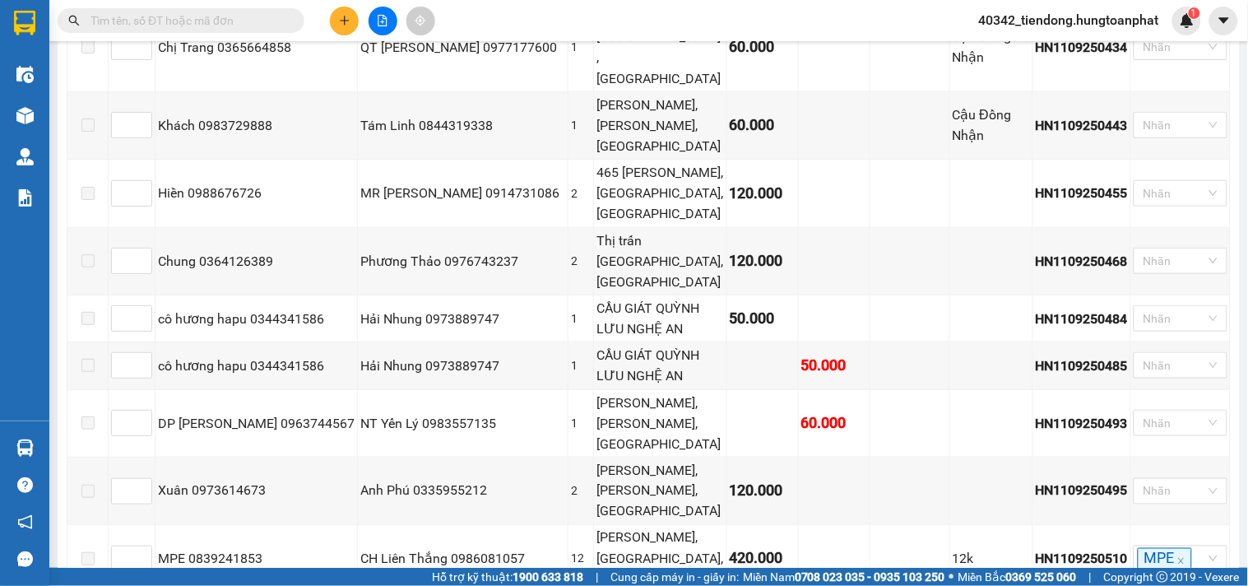
checkbox input "true"
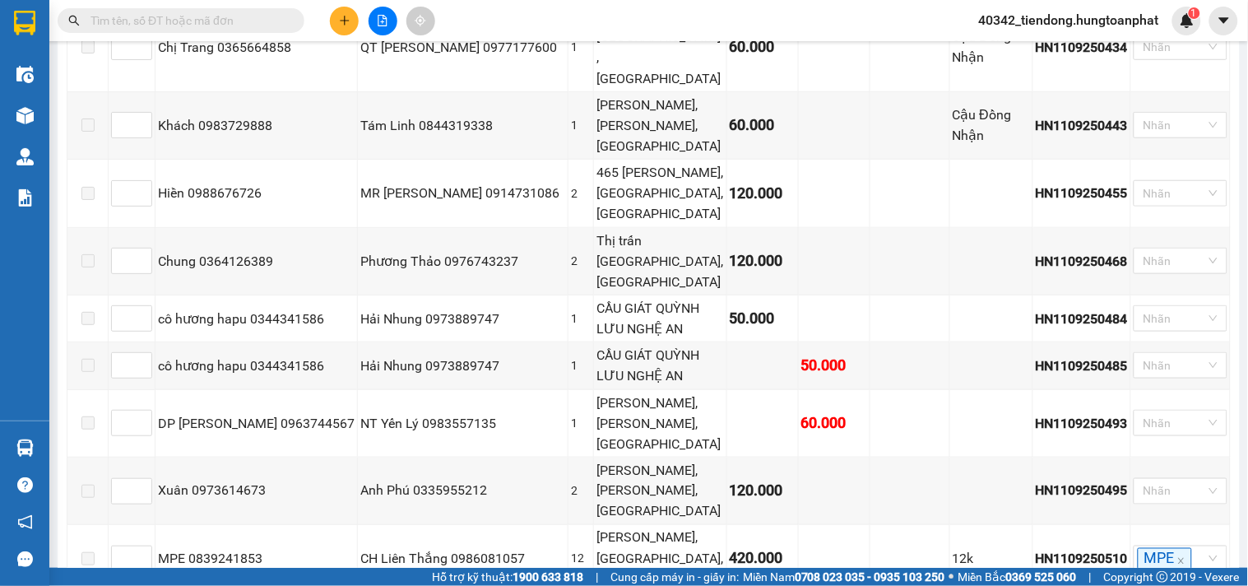
checkbox input "true"
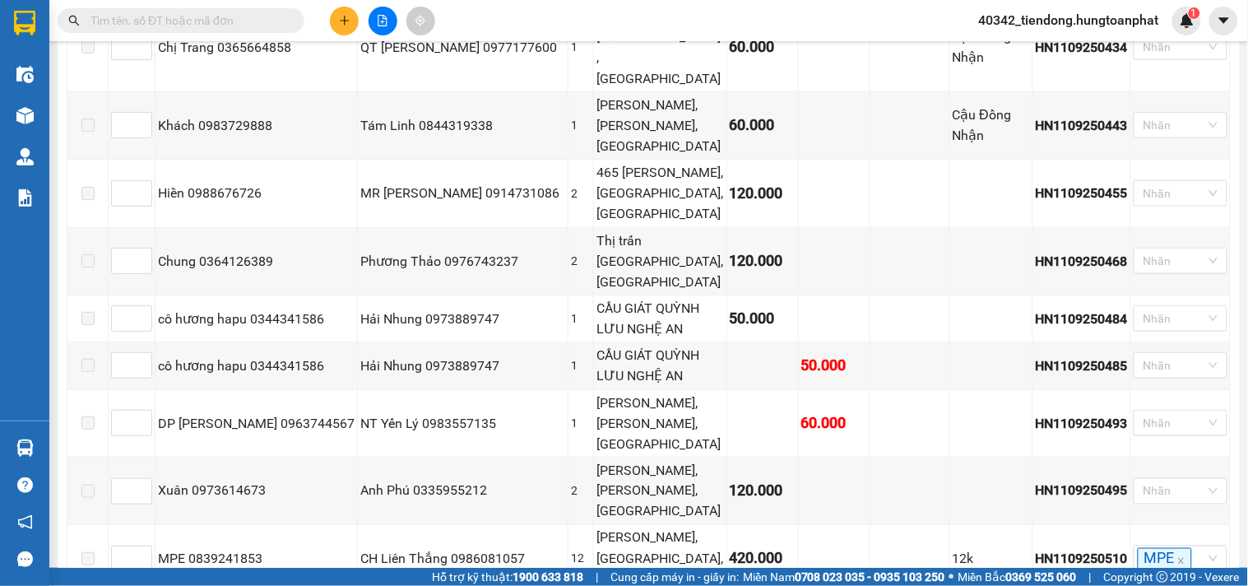
checkbox input "true"
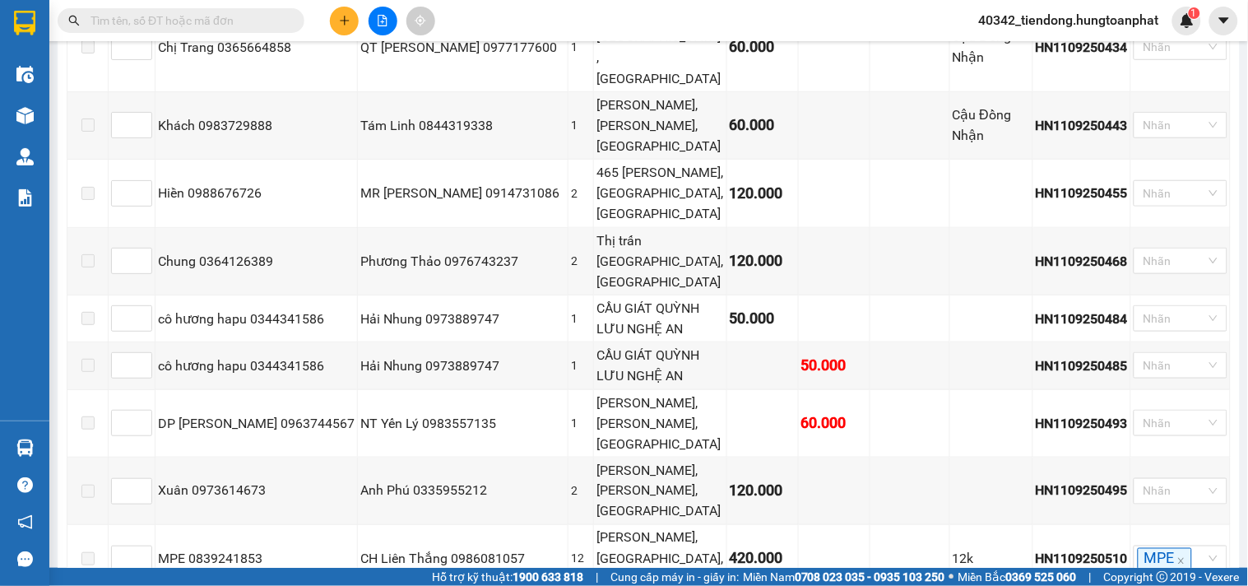
checkbox input "true"
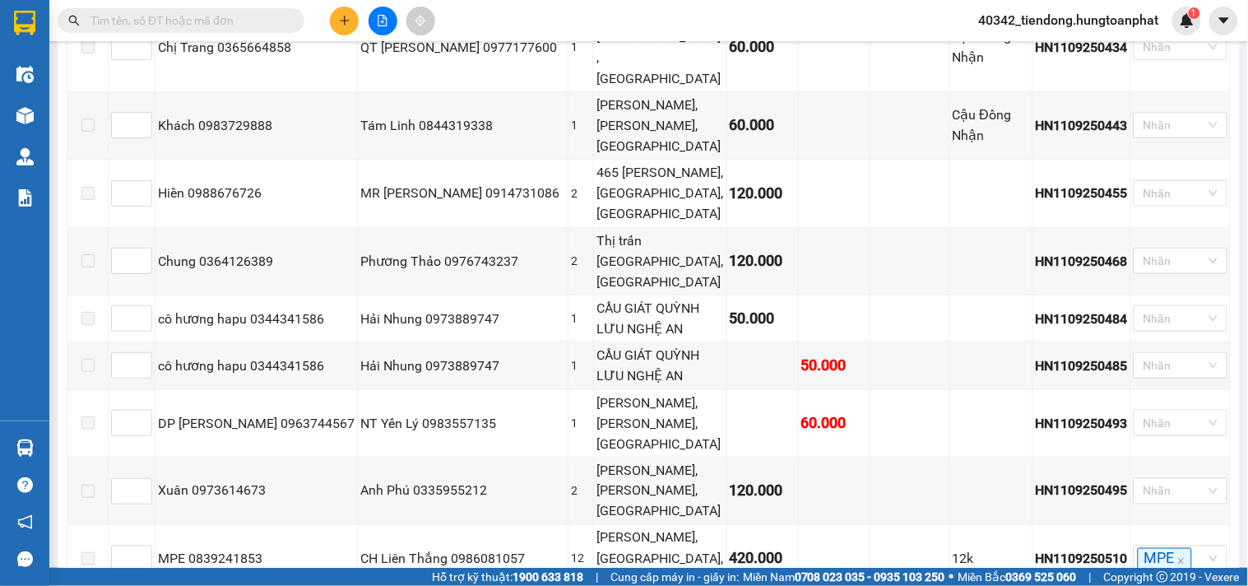
checkbox input "true"
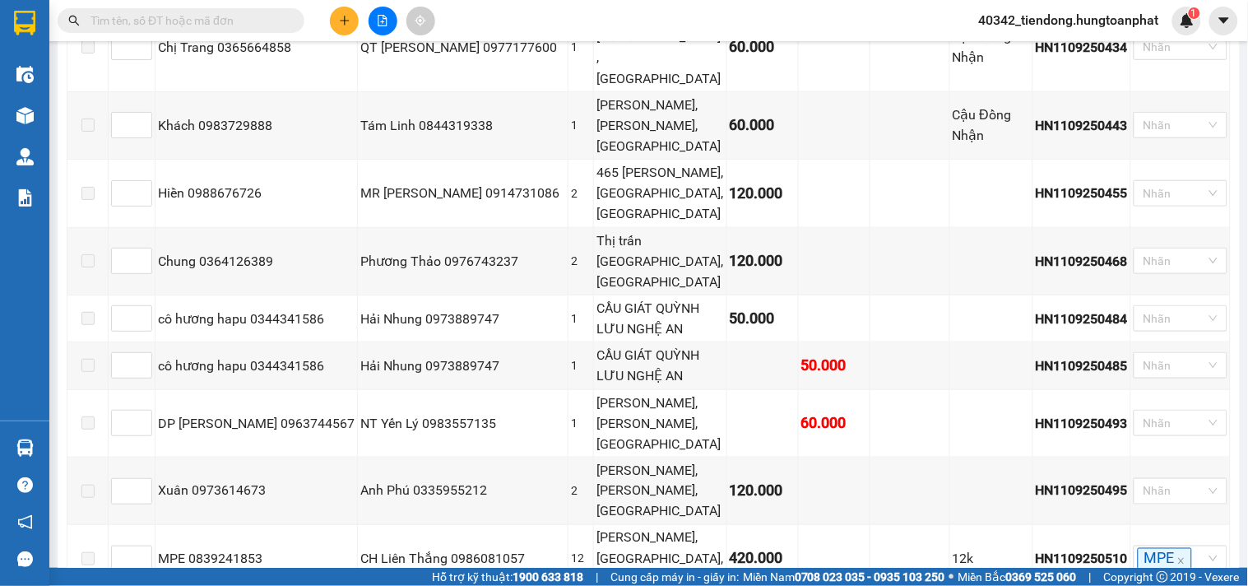
checkbox input "true"
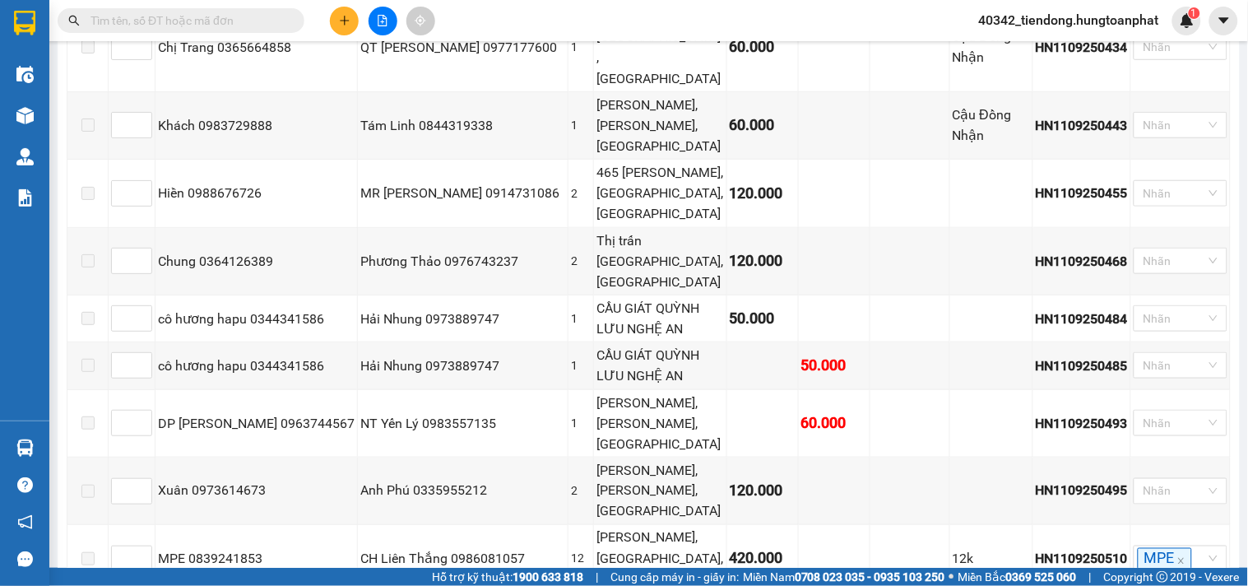
checkbox input "true"
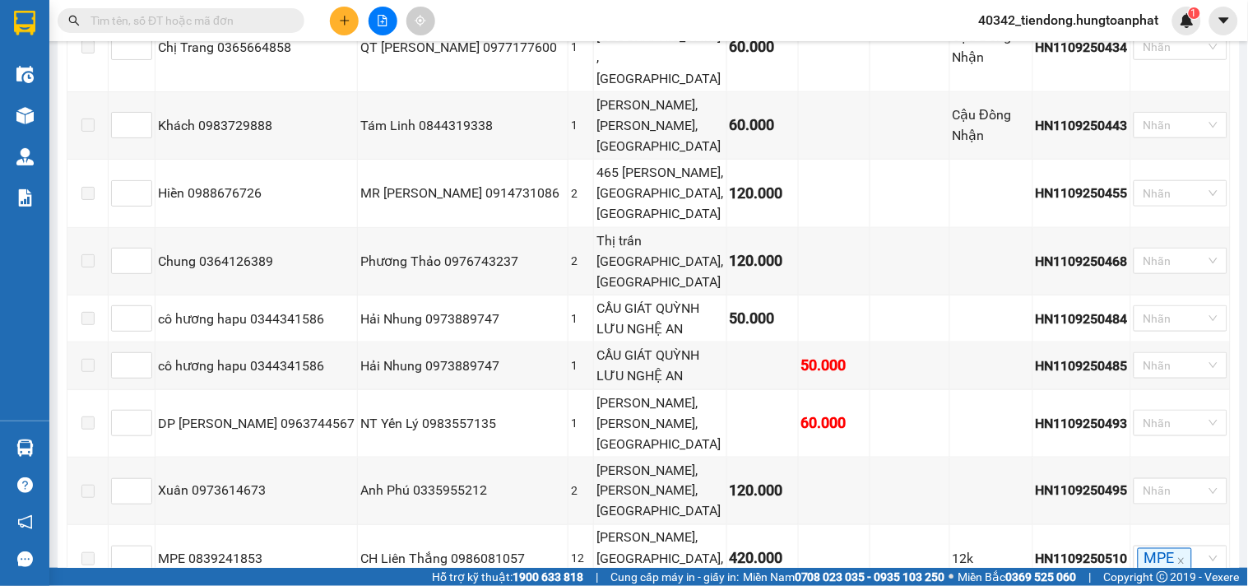
checkbox input "true"
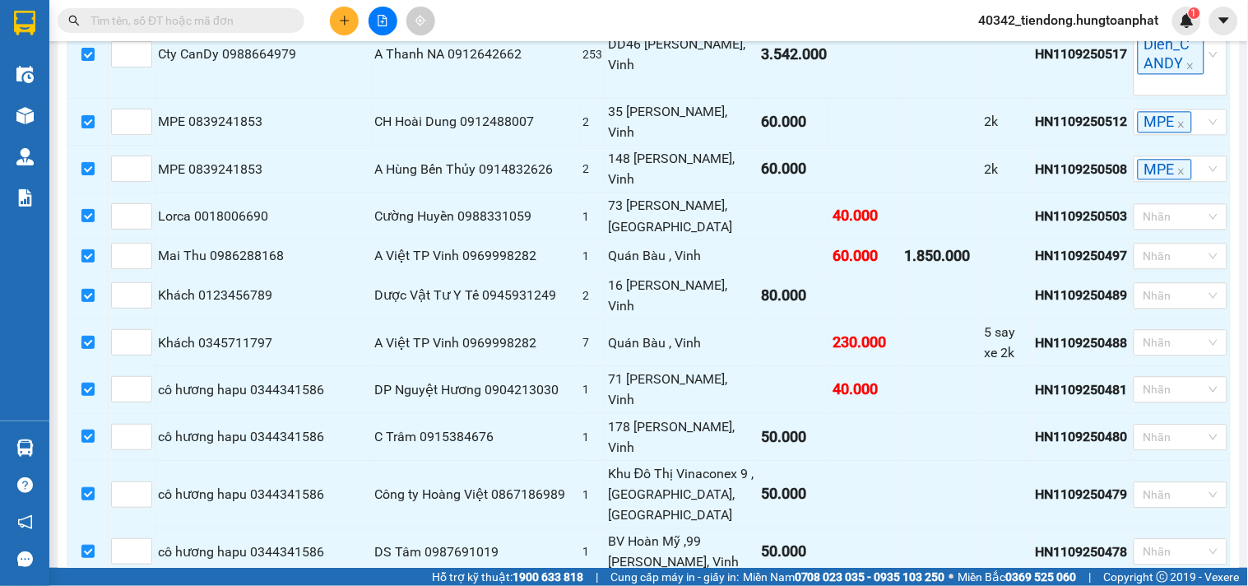
scroll to position [4430, 0]
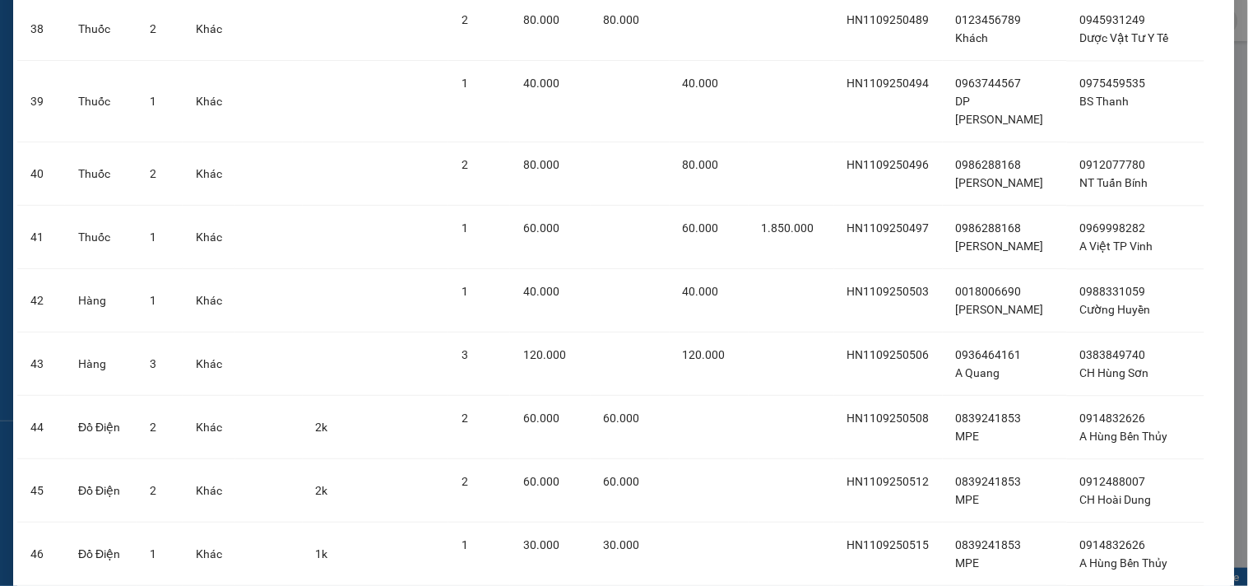
scroll to position [2805, 0]
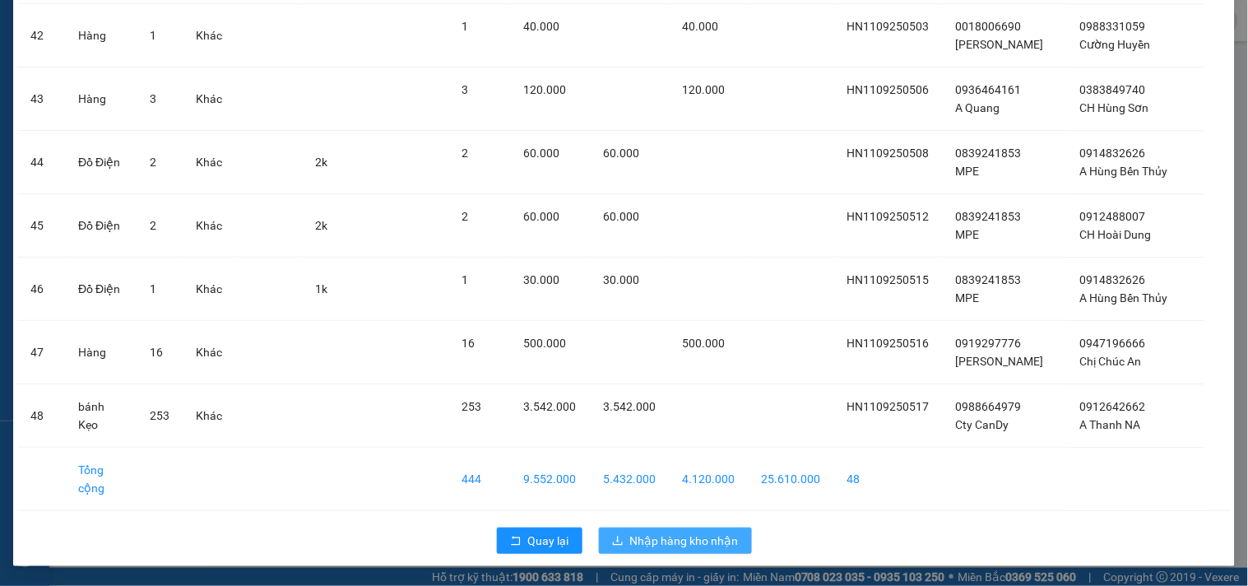
click at [701, 532] on span "Nhập hàng kho nhận" at bounding box center [684, 540] width 109 height 18
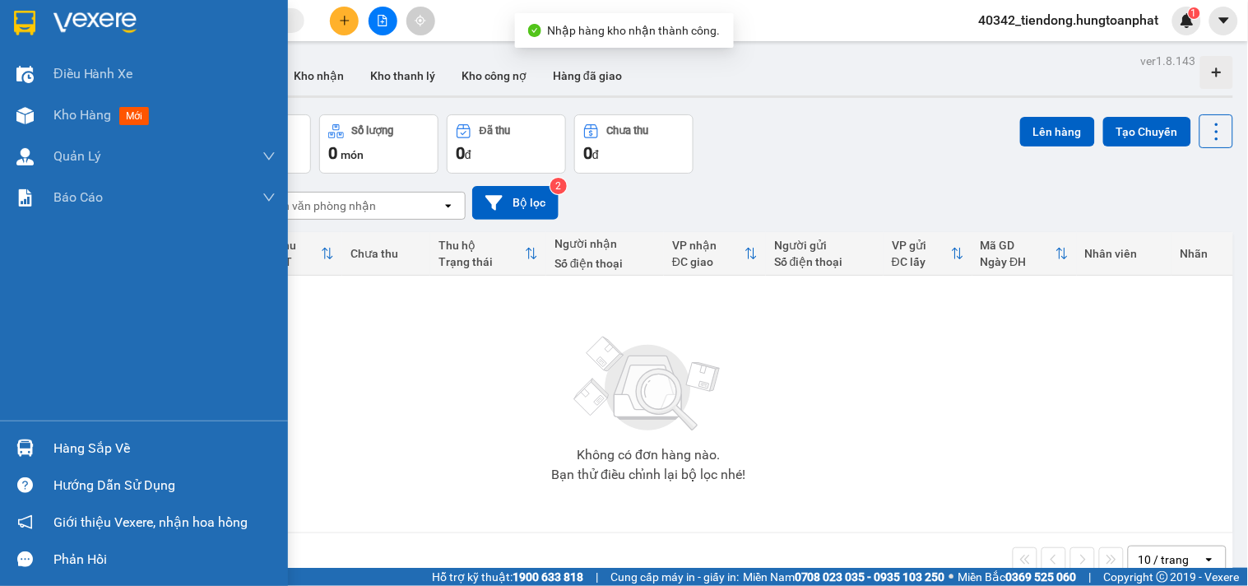
click at [44, 450] on div "Hàng sắp về" at bounding box center [144, 447] width 288 height 37
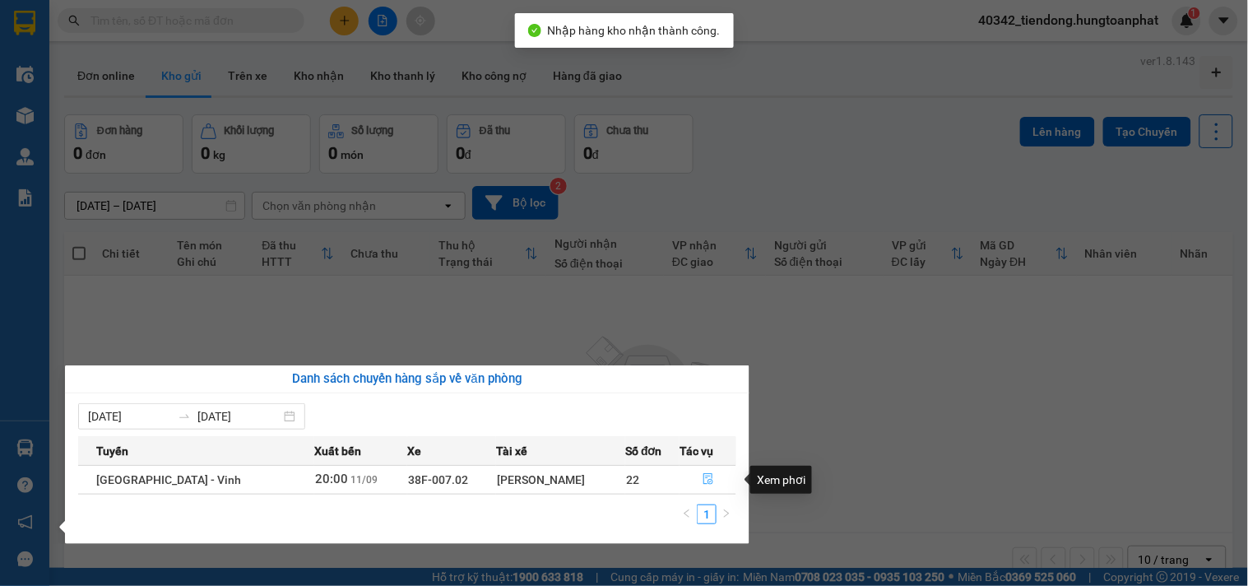
click at [703, 484] on icon "file-done" at bounding box center [708, 479] width 10 height 12
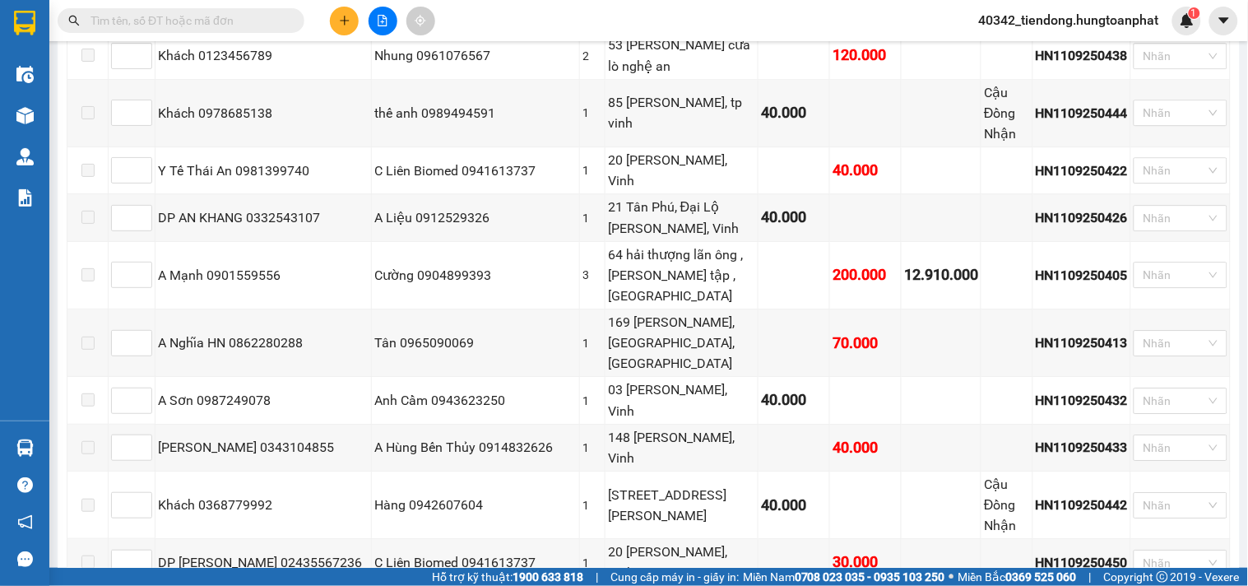
scroll to position [4420, 0]
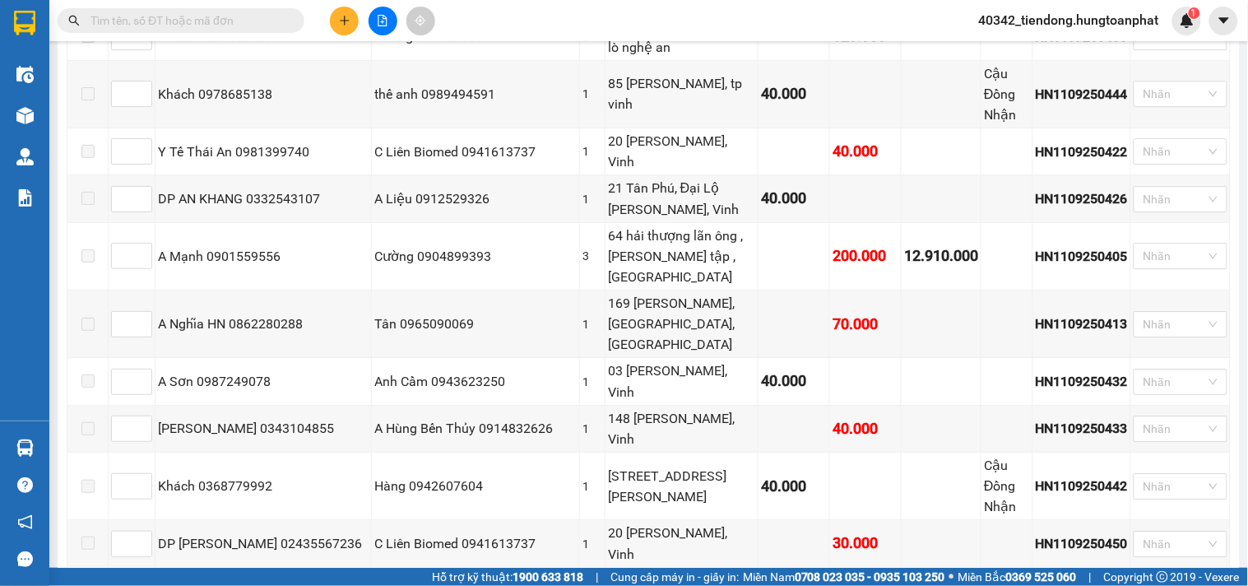
checkbox input "true"
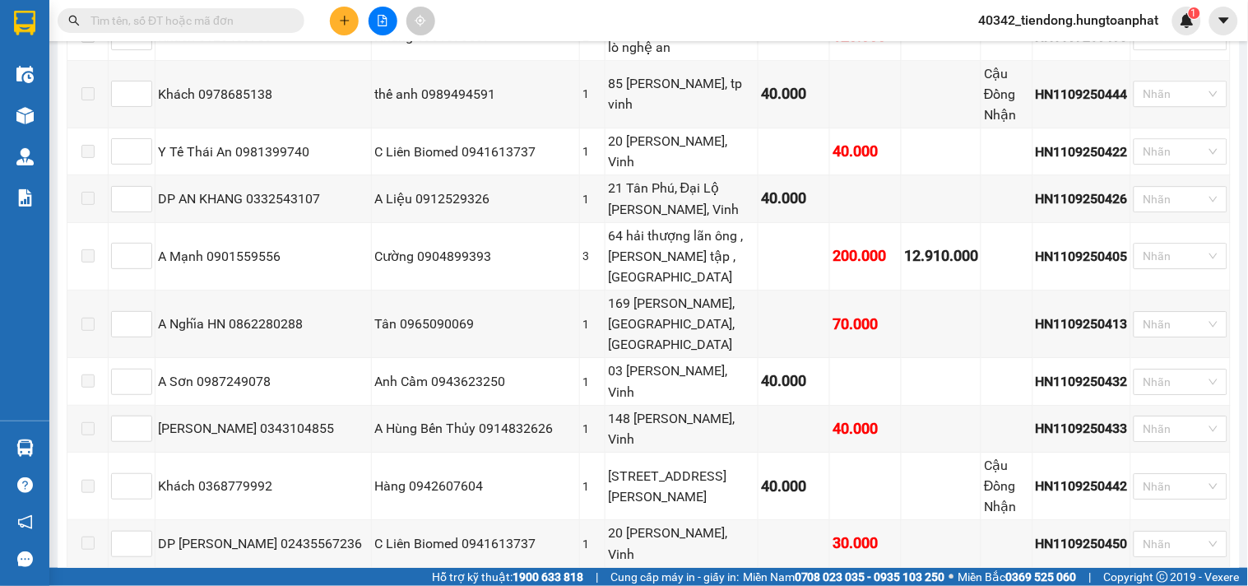
checkbox input "true"
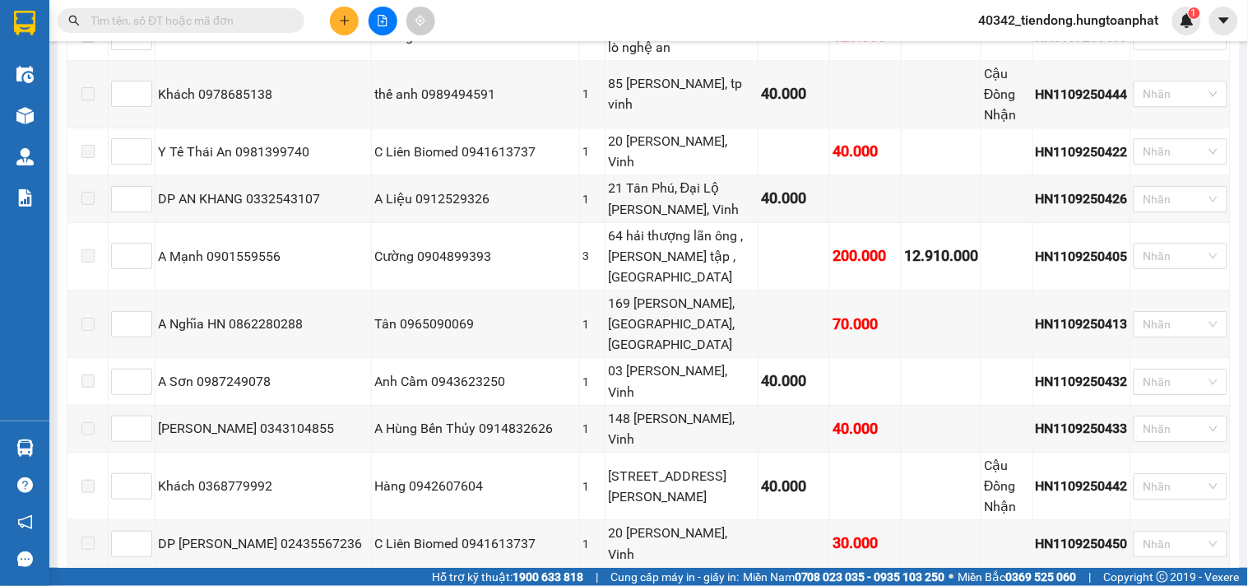
checkbox input "true"
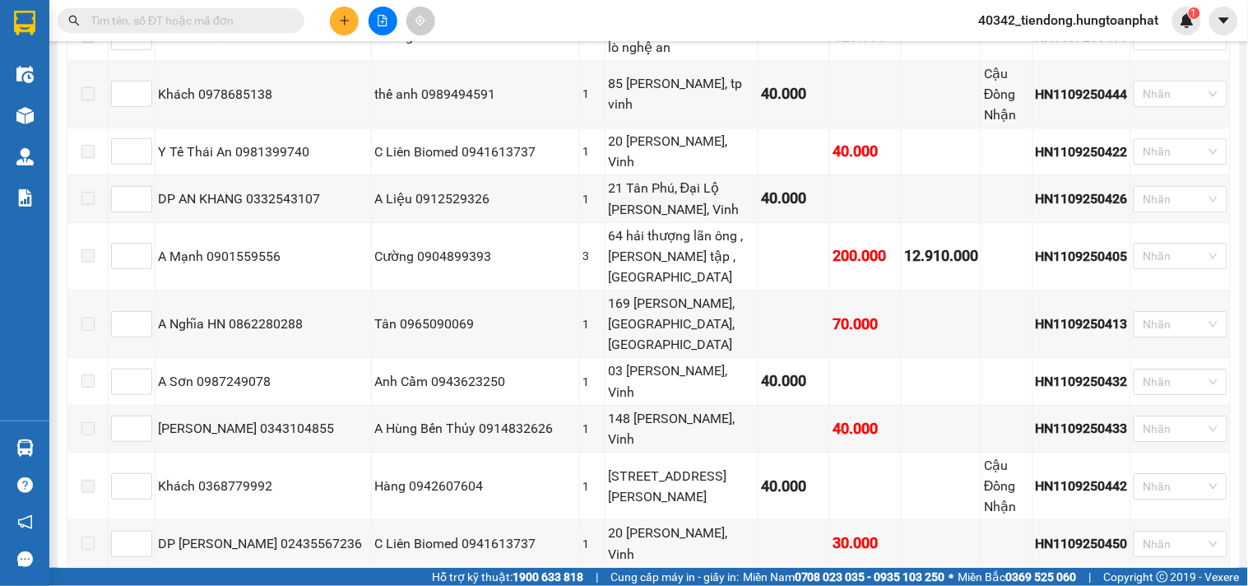
checkbox input "true"
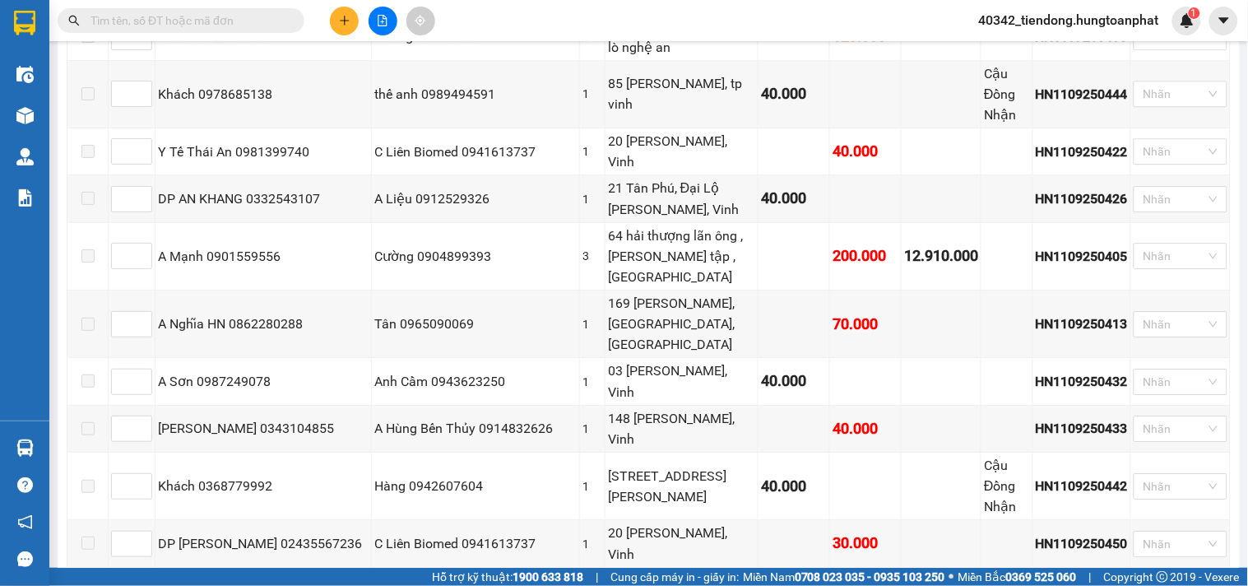
checkbox input "true"
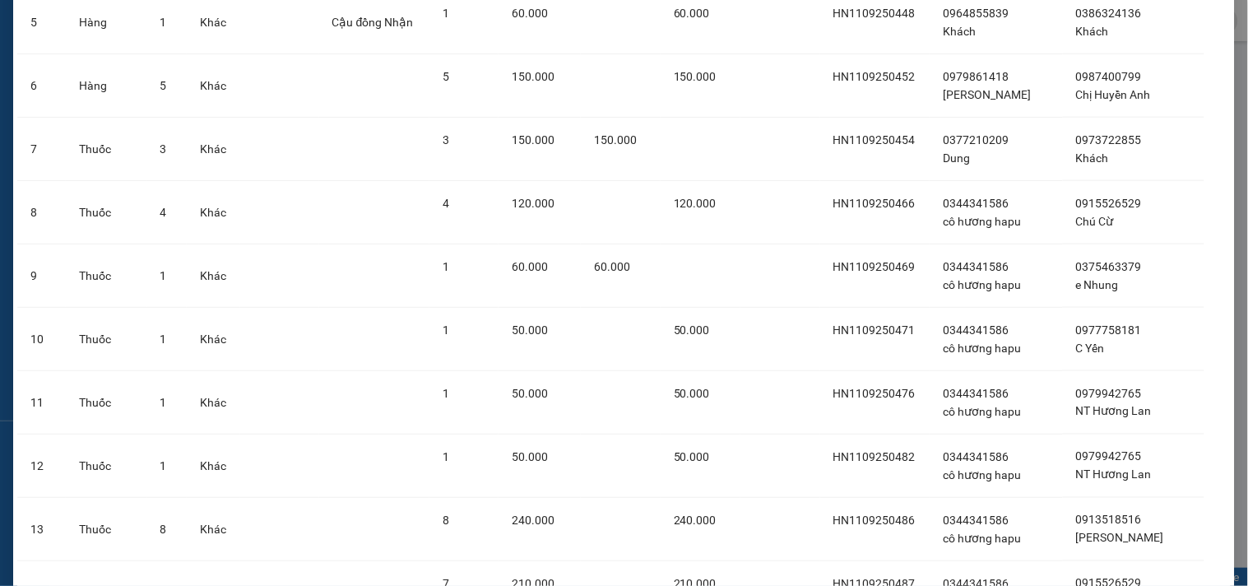
scroll to position [1066, 0]
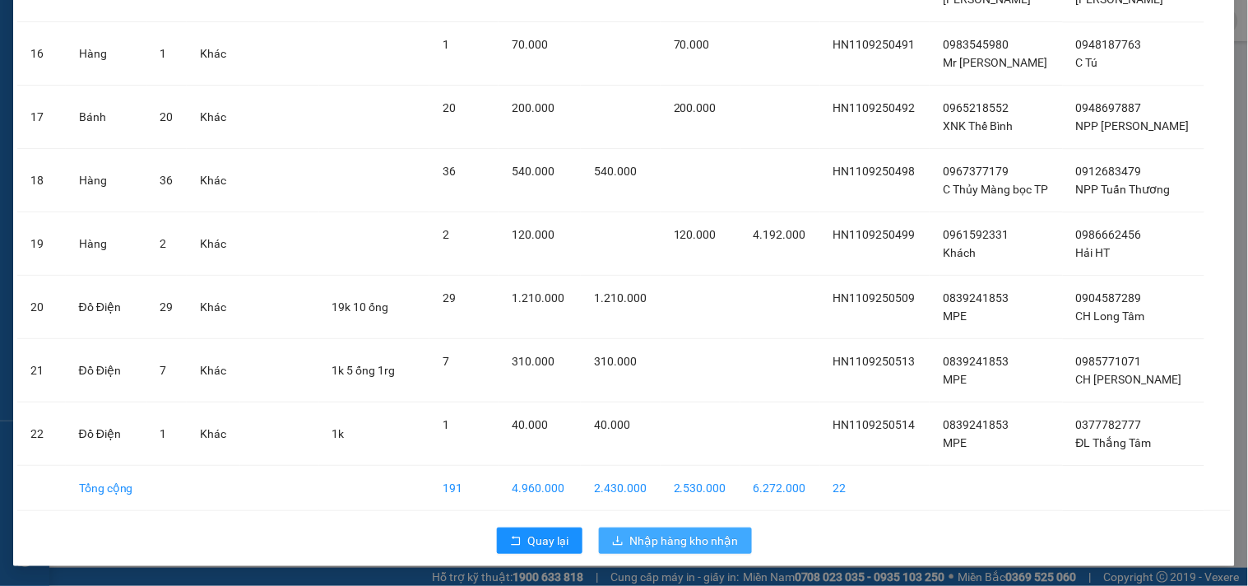
click at [731, 531] on button "Nhập hàng kho nhận" at bounding box center [675, 540] width 153 height 26
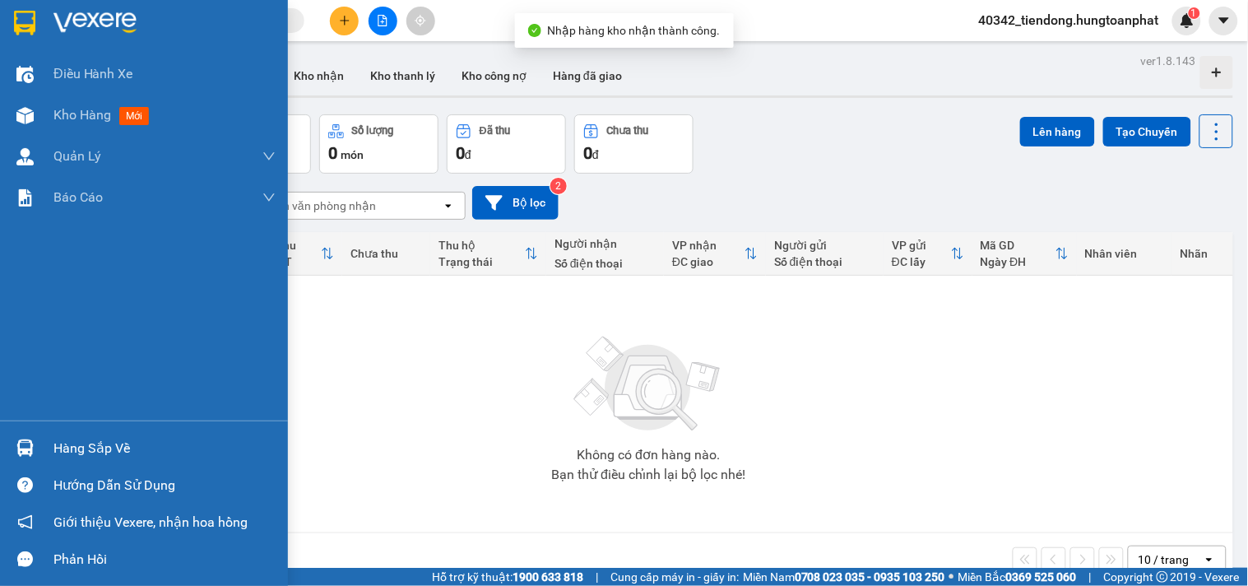
click at [59, 449] on div "Hàng sắp về" at bounding box center [164, 448] width 222 height 25
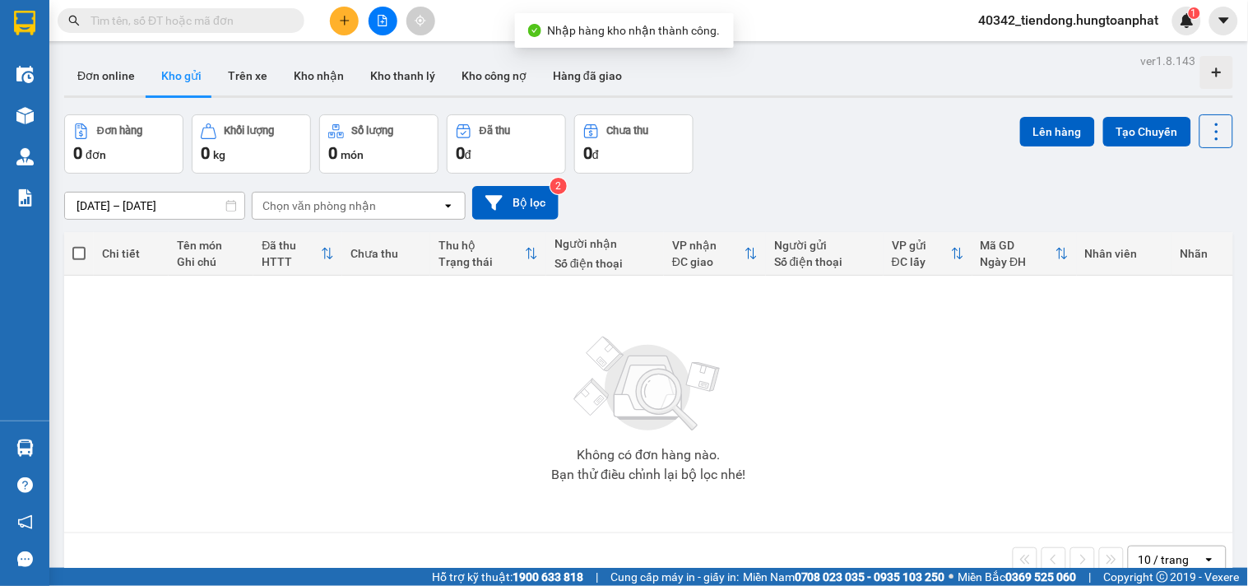
click at [999, 34] on section "Kết quả tìm kiếm ( 0 ) Bộ lọc No Data 40342_tiendong.hungtoanphat 1 Điều hành x…" at bounding box center [624, 293] width 1248 height 586
click at [1000, 33] on div "40342_tiendong.hungtoanphat 1" at bounding box center [1083, 21] width 235 height 29
click at [1010, 13] on span "40342_tiendong.hungtoanphat" at bounding box center [1069, 20] width 206 height 21
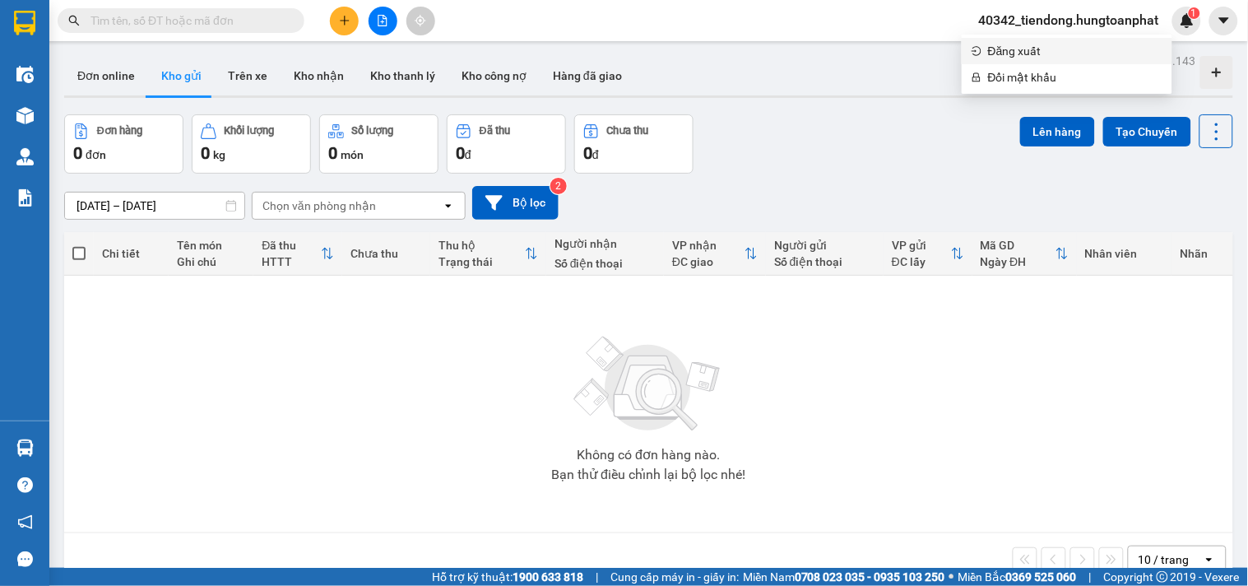
click at [997, 47] on span "Đăng xuất" at bounding box center [1075, 51] width 174 height 18
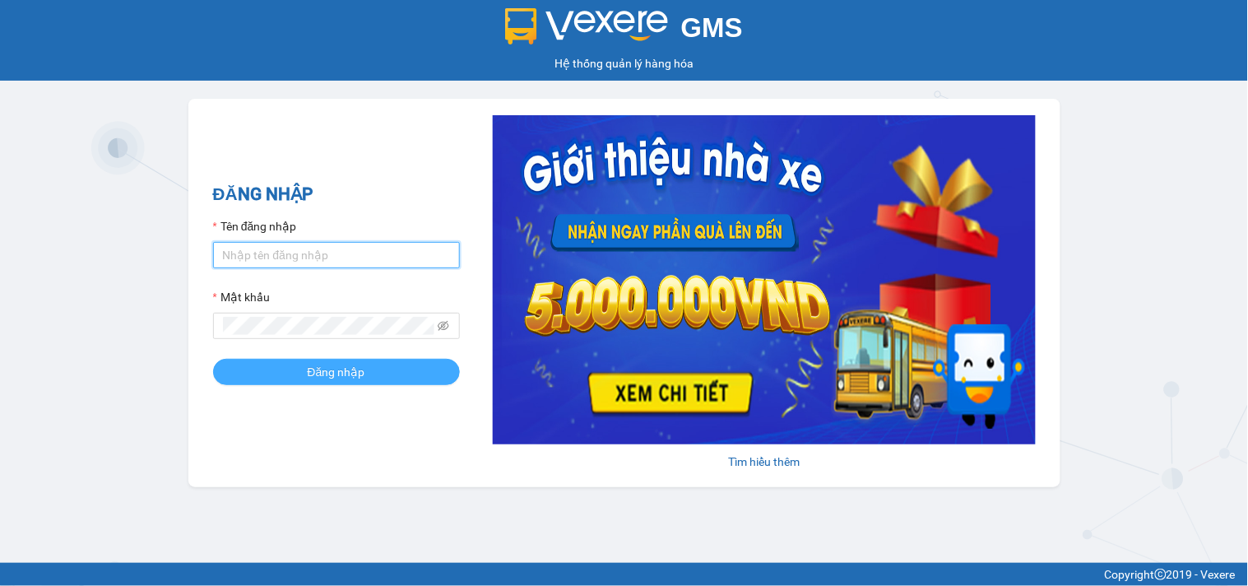
type input "tiendong.hungtoanphat"
click at [301, 374] on button "Đăng nhập" at bounding box center [336, 372] width 247 height 26
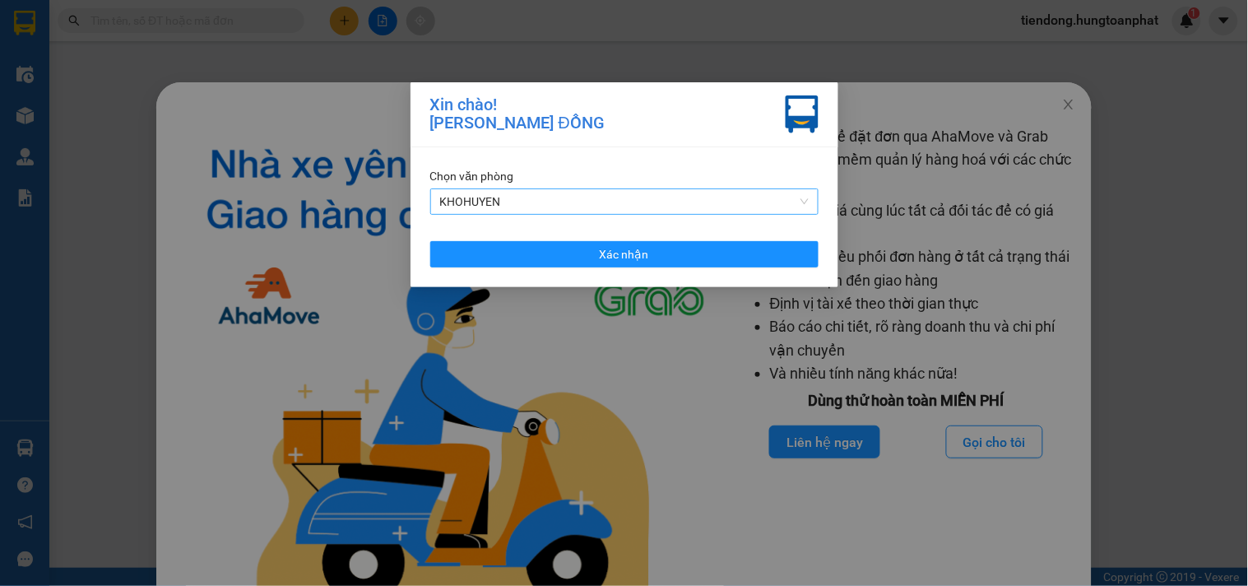
click at [511, 206] on span "KHOHUYEN" at bounding box center [624, 201] width 369 height 25
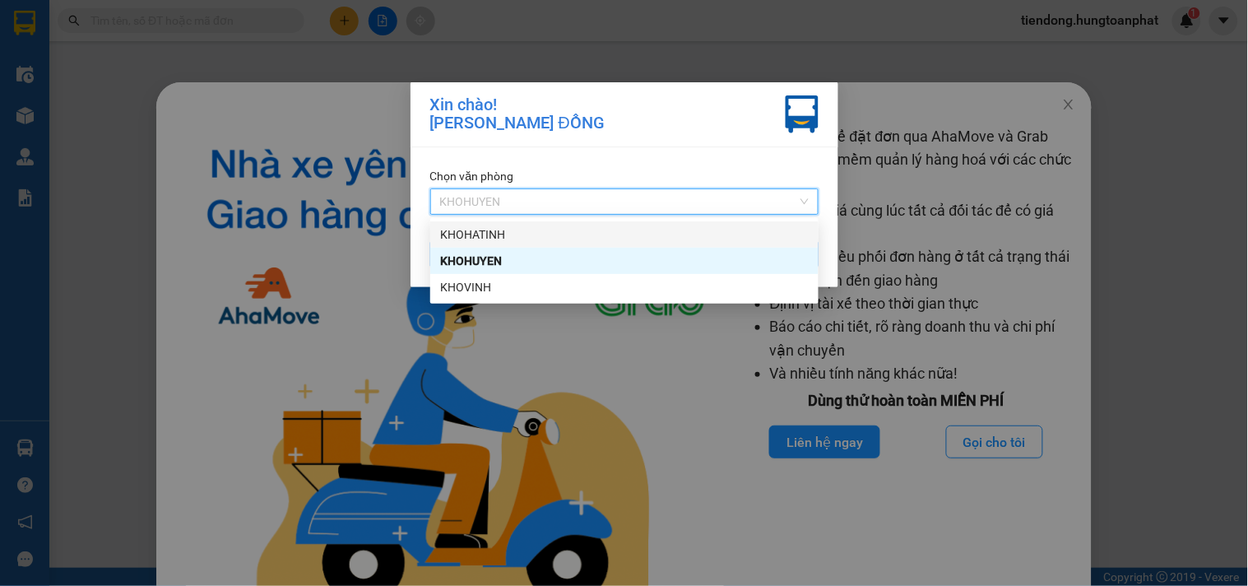
click at [504, 230] on div "KHOHATINH" at bounding box center [624, 234] width 369 height 18
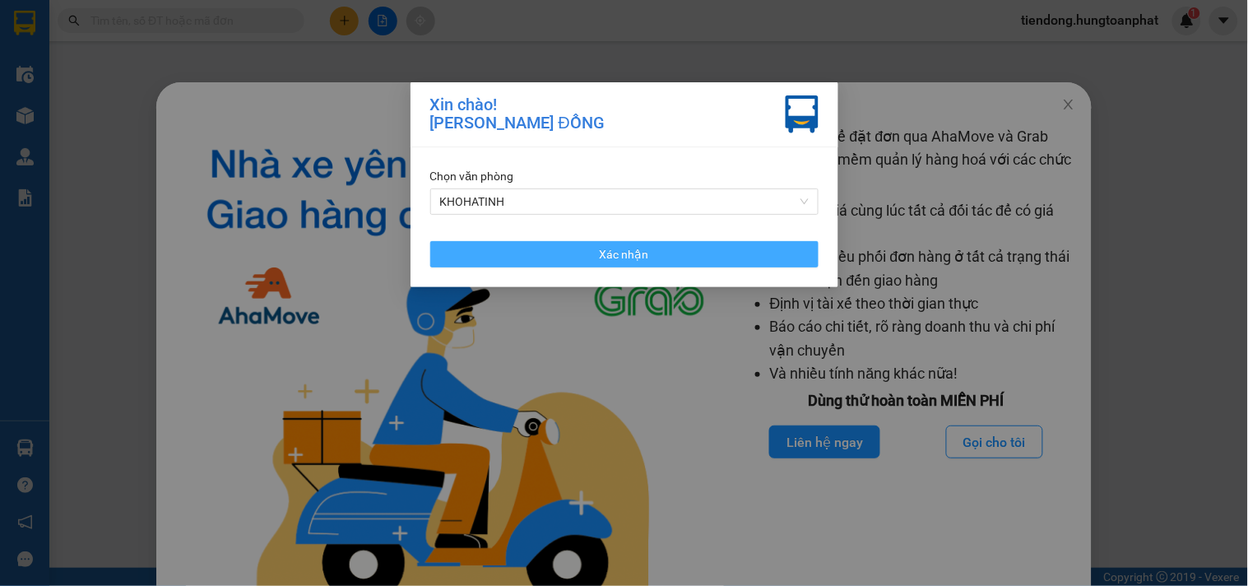
click at [511, 255] on button "Xác nhận" at bounding box center [624, 254] width 388 height 26
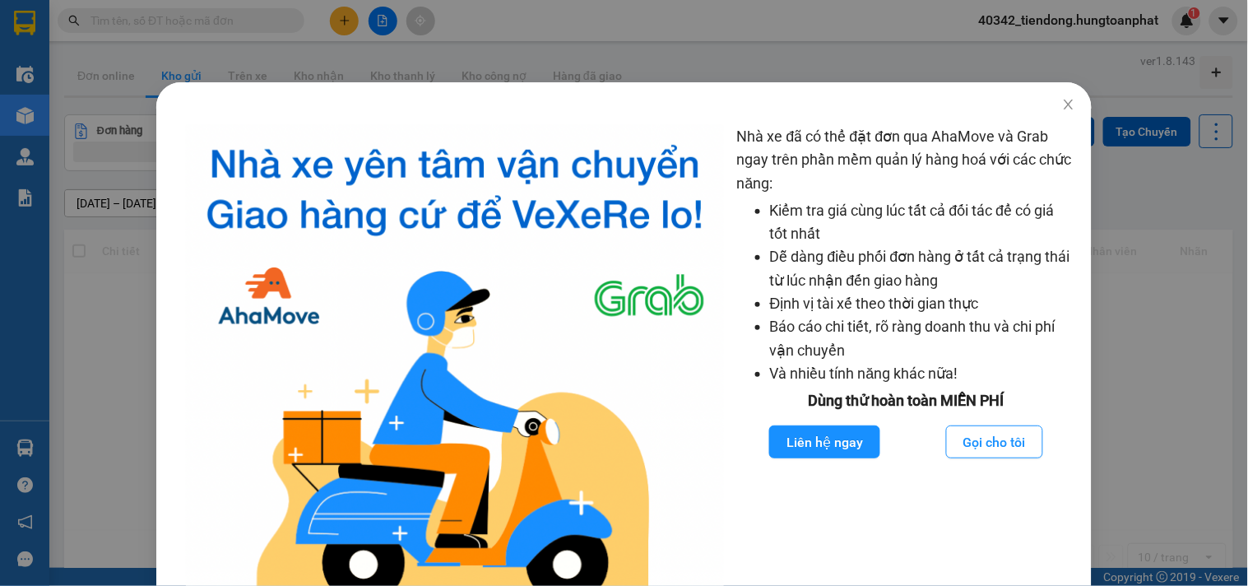
click at [26, 443] on div "Nhà xe đã có thể đặt đơn qua AhaMove và Grab ngay trên phần mềm quản lý hàng ho…" at bounding box center [624, 293] width 1248 height 586
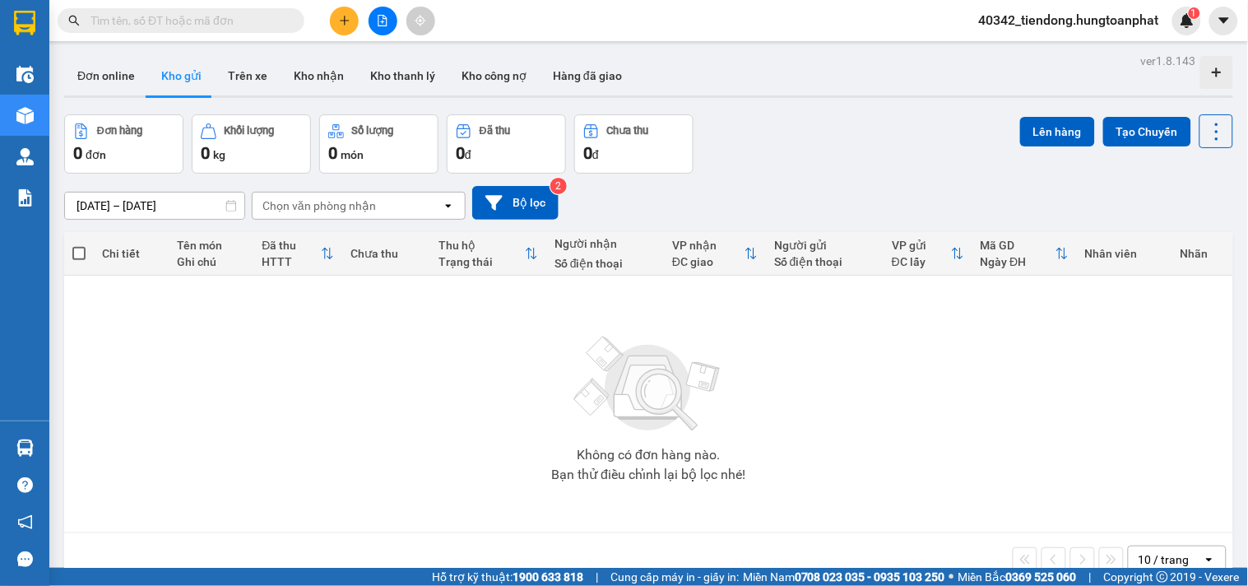
click at [26, 443] on body "Kết quả tìm kiếm ( 0 ) Bộ lọc No Data 40342_tiendong.hungtoanphat 1 Điều hành x…" at bounding box center [624, 293] width 1248 height 586
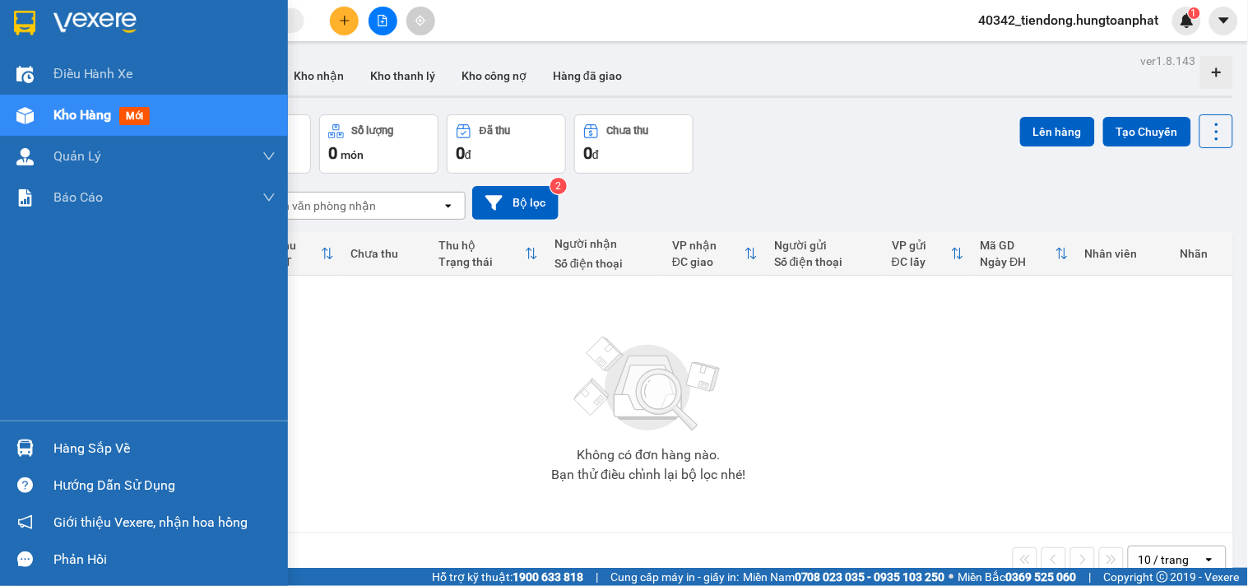
click at [26, 443] on img at bounding box center [24, 447] width 17 height 17
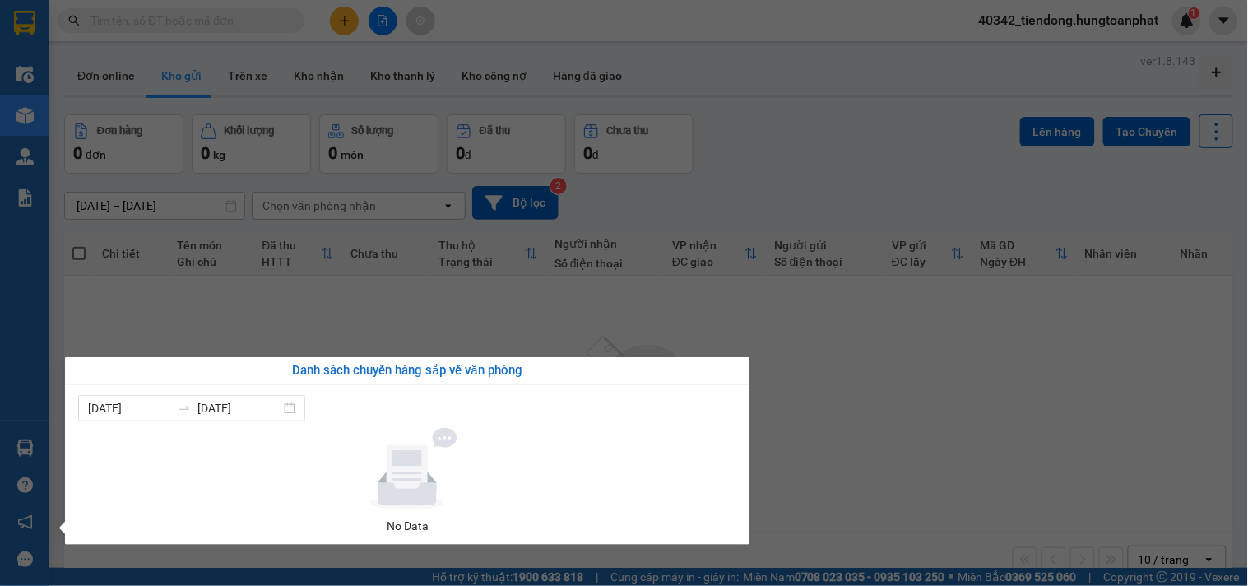
click at [1000, 27] on section "Kết quả tìm kiếm ( 0 ) Bộ lọc No Data 40342_tiendong.hungtoanphat 1 Điều hành x…" at bounding box center [624, 293] width 1248 height 586
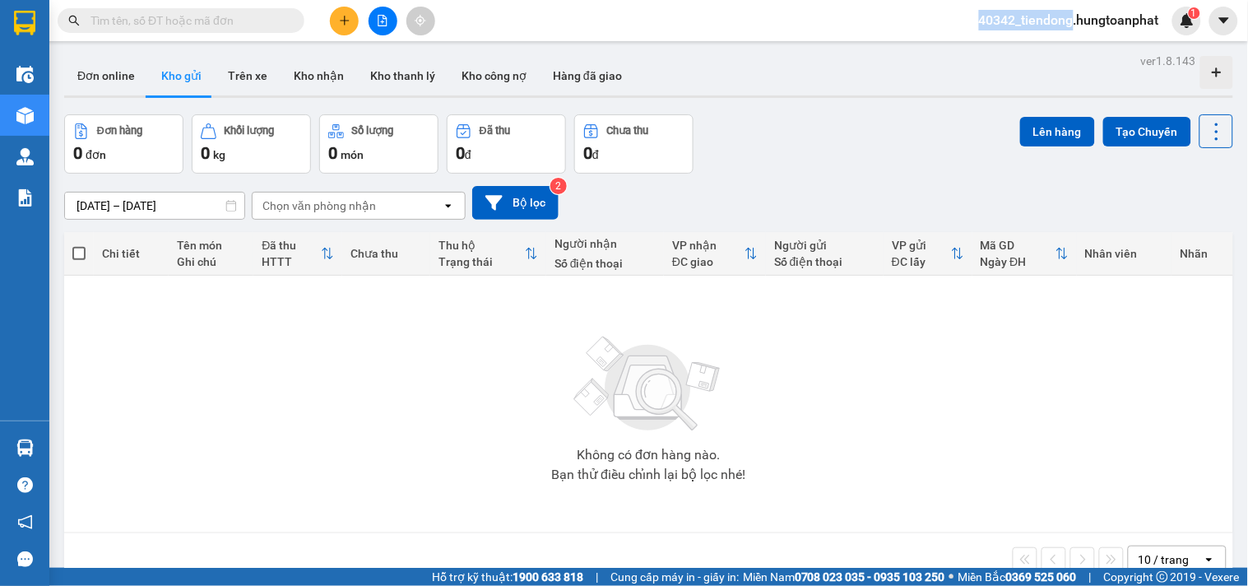
click at [1000, 27] on span "40342_tiendong.hungtoanphat" at bounding box center [1069, 20] width 206 height 21
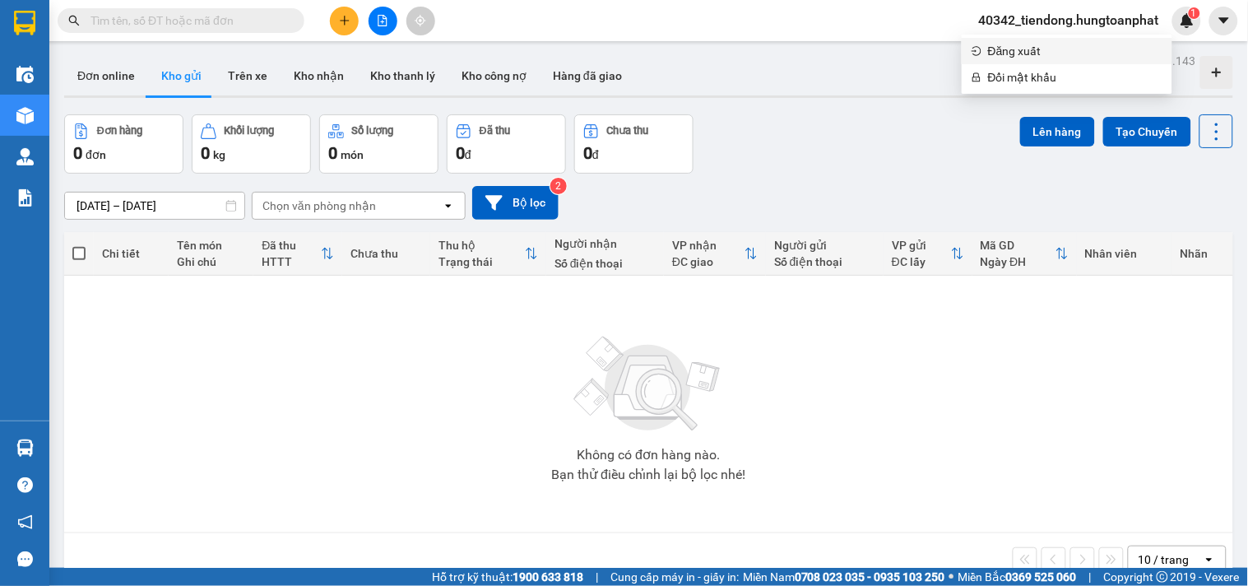
click at [1004, 45] on span "Đăng xuất" at bounding box center [1075, 51] width 174 height 18
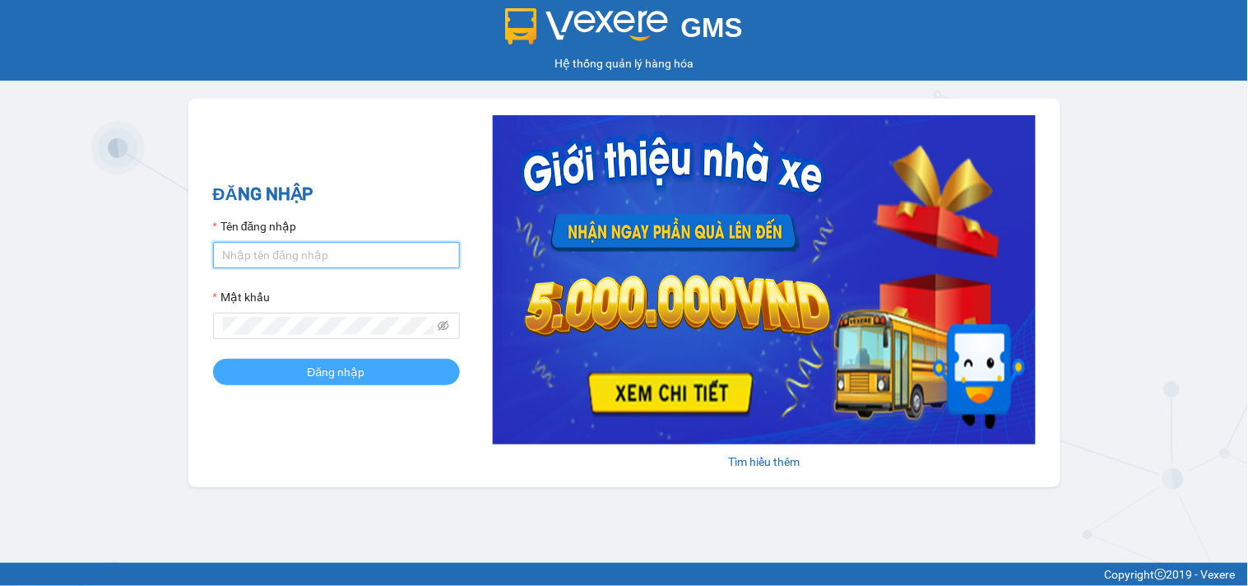
type input "tiendong.hungtoanphat"
click at [339, 366] on span "Đăng nhập" at bounding box center [337, 372] width 58 height 18
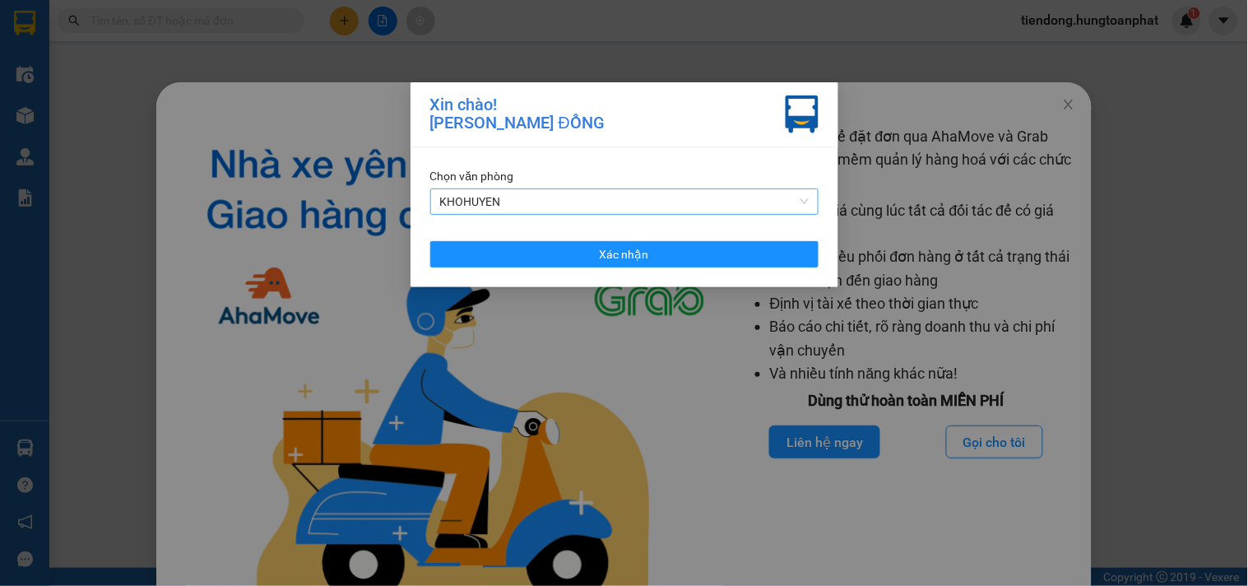
click at [474, 195] on span "KHOHUYEN" at bounding box center [624, 201] width 369 height 25
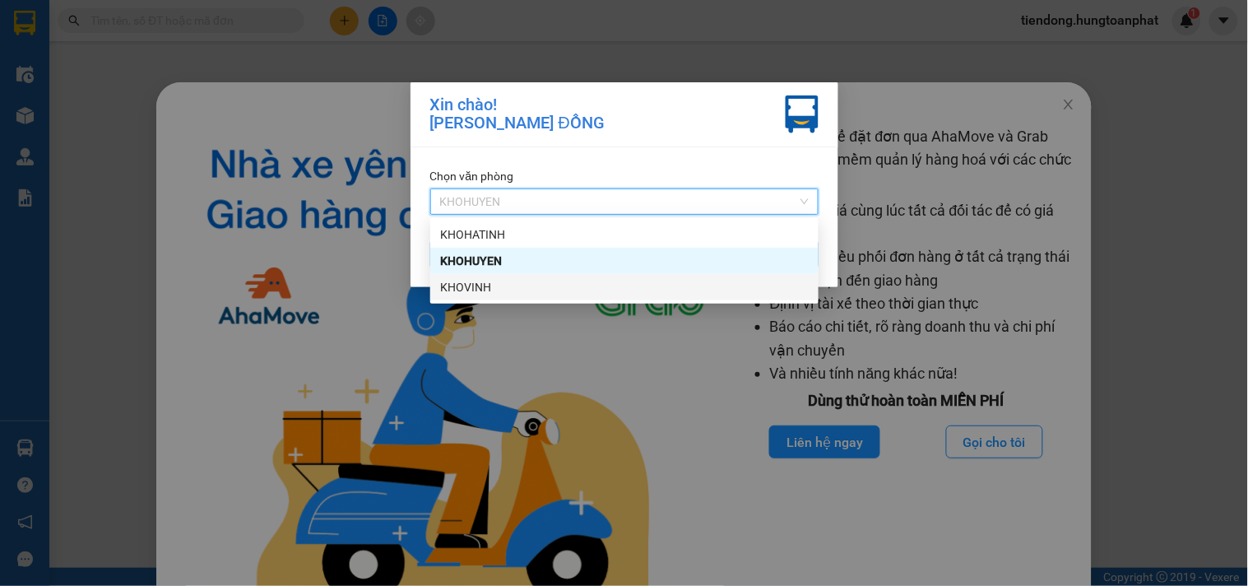
click at [478, 285] on div "KHOVINH" at bounding box center [624, 287] width 369 height 18
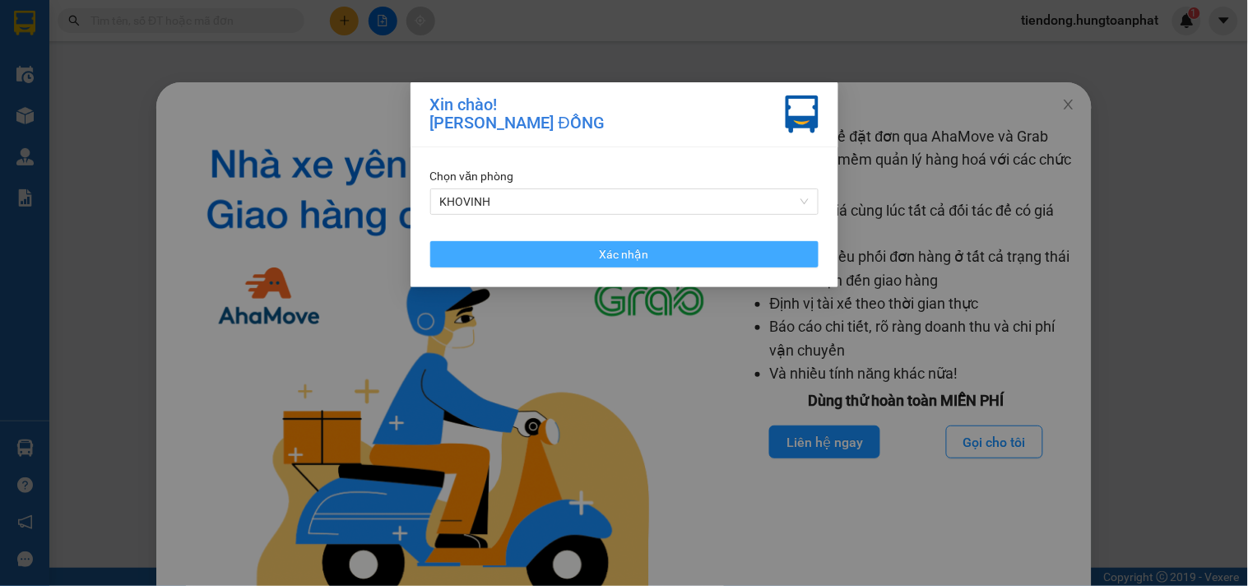
click at [497, 252] on button "Xác nhận" at bounding box center [624, 254] width 388 height 26
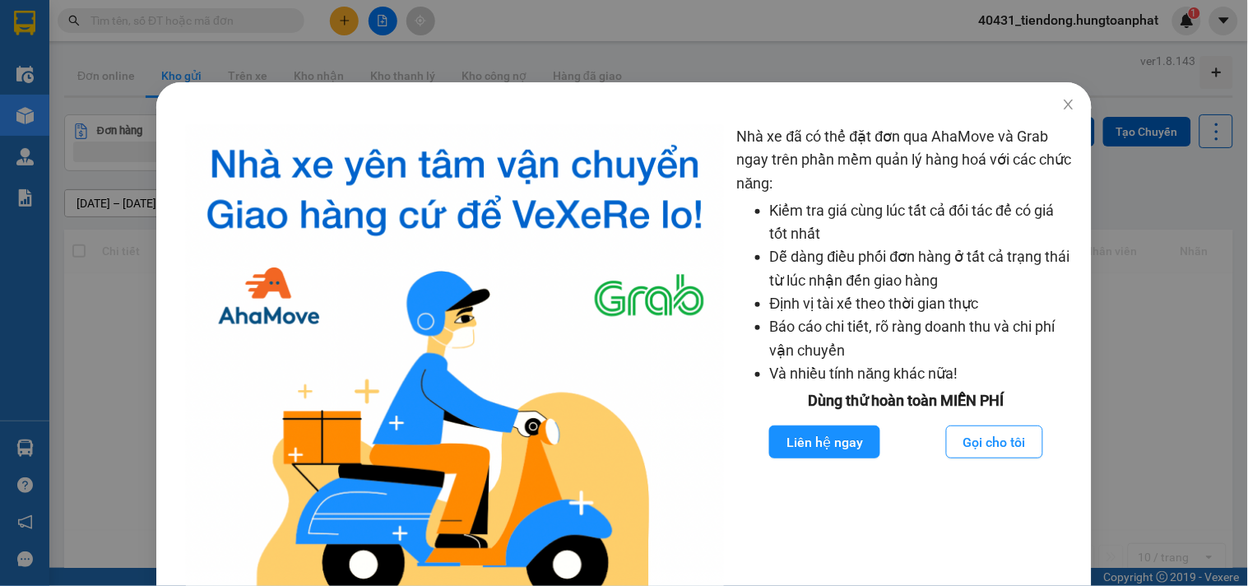
click at [36, 442] on div "Nhà xe đã có thể đặt đơn qua AhaMove và Grab ngay trên phần mềm quản lý hàng ho…" at bounding box center [624, 293] width 1248 height 586
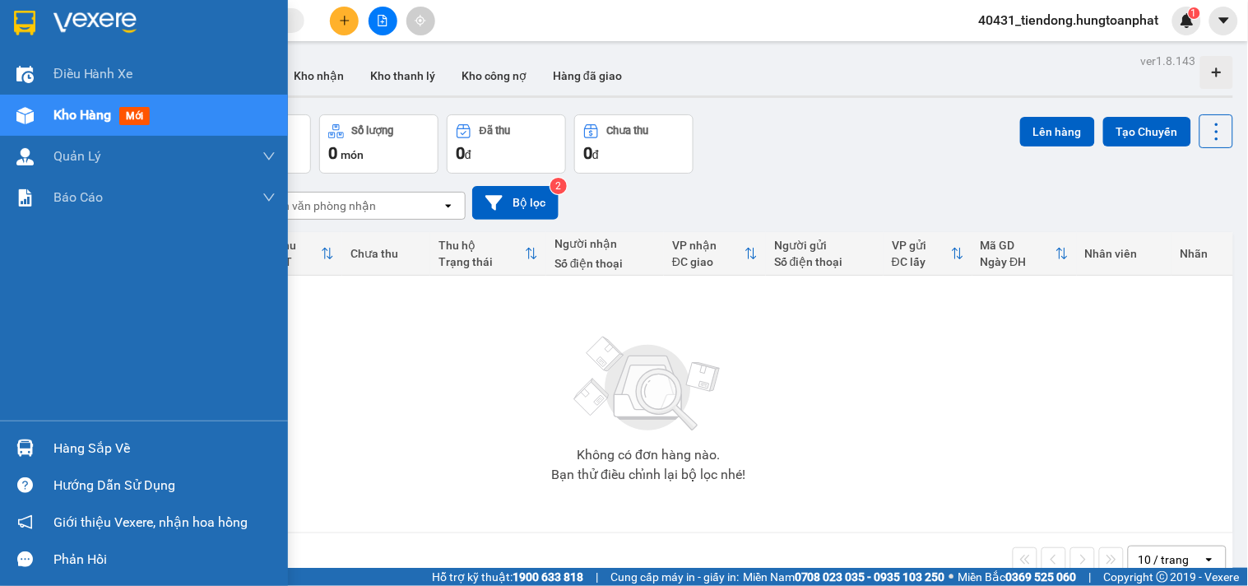
click at [35, 442] on div at bounding box center [25, 448] width 29 height 29
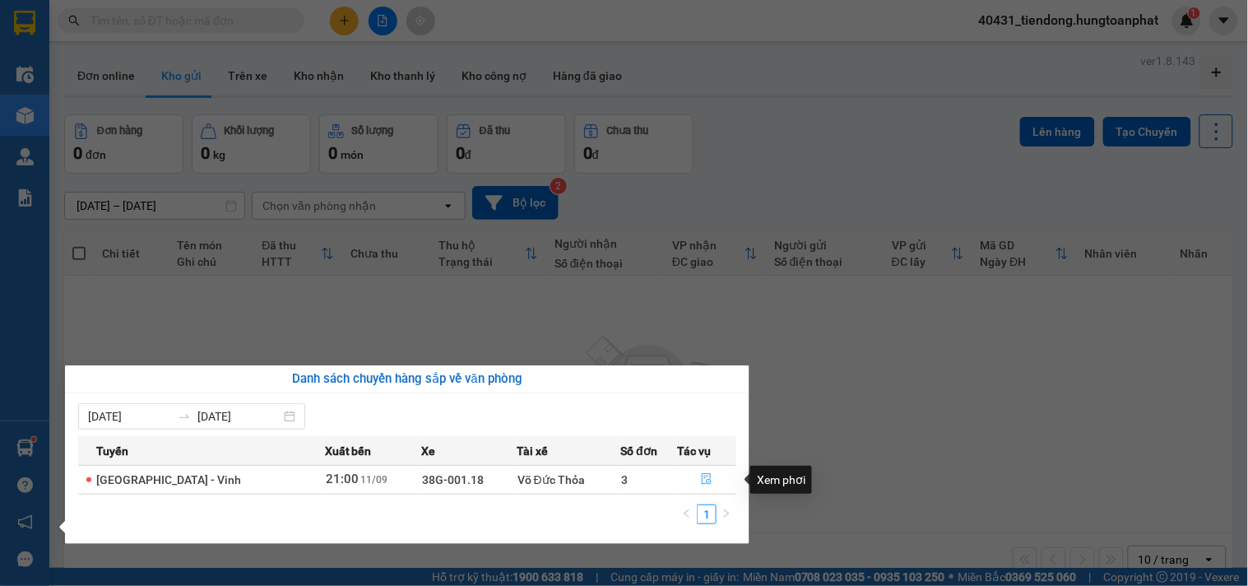
click at [706, 475] on button "button" at bounding box center [707, 479] width 58 height 26
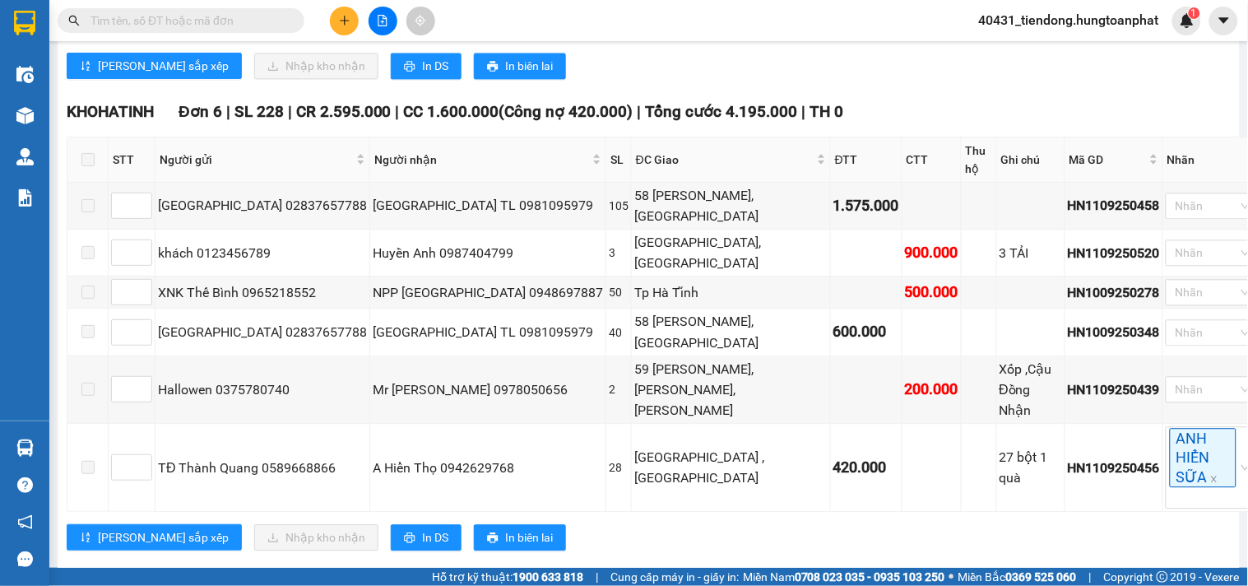
scroll to position [860, 0]
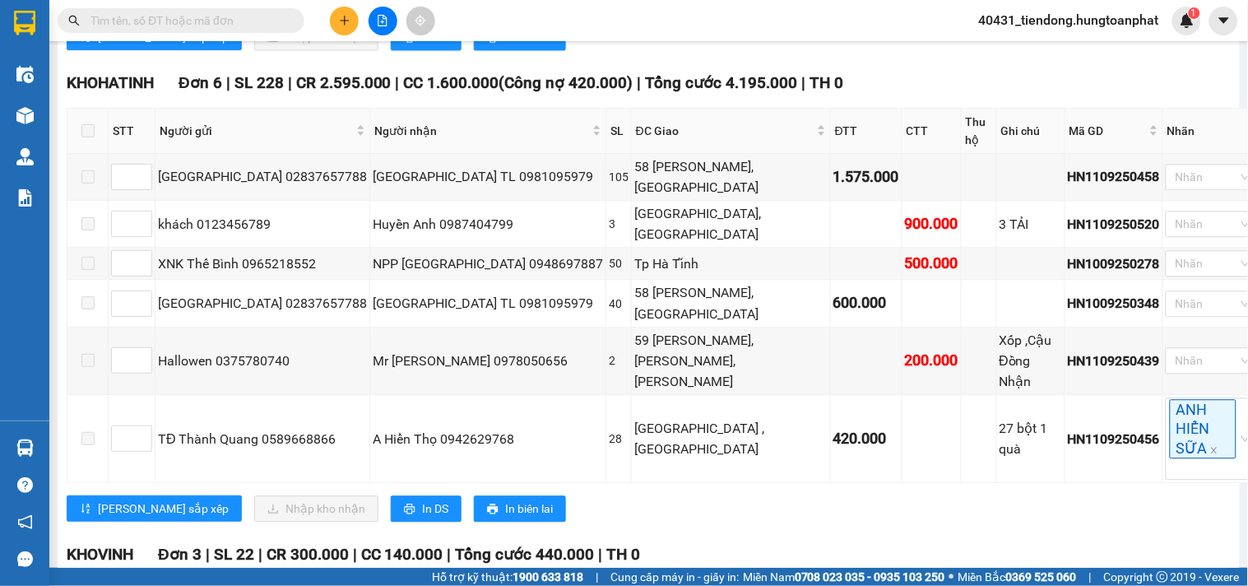
click at [88, 585] on input "checkbox" at bounding box center [87, 593] width 13 height 13
checkbox input "true"
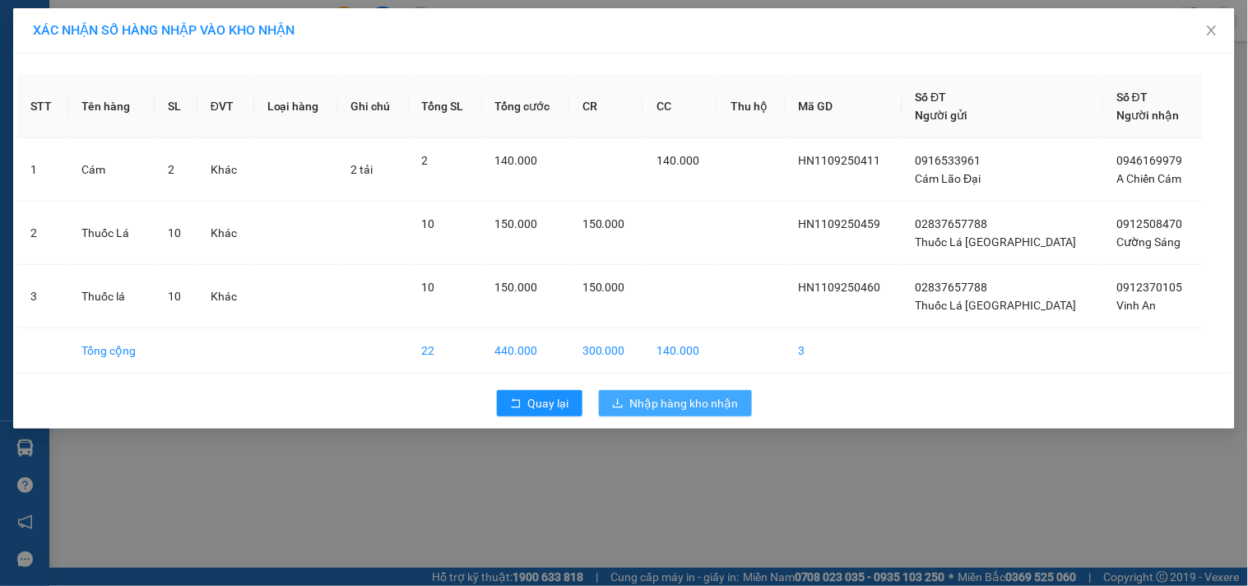
click at [705, 405] on span "Nhập hàng kho nhận" at bounding box center [684, 403] width 109 height 18
